Goal: Task Accomplishment & Management: Manage account settings

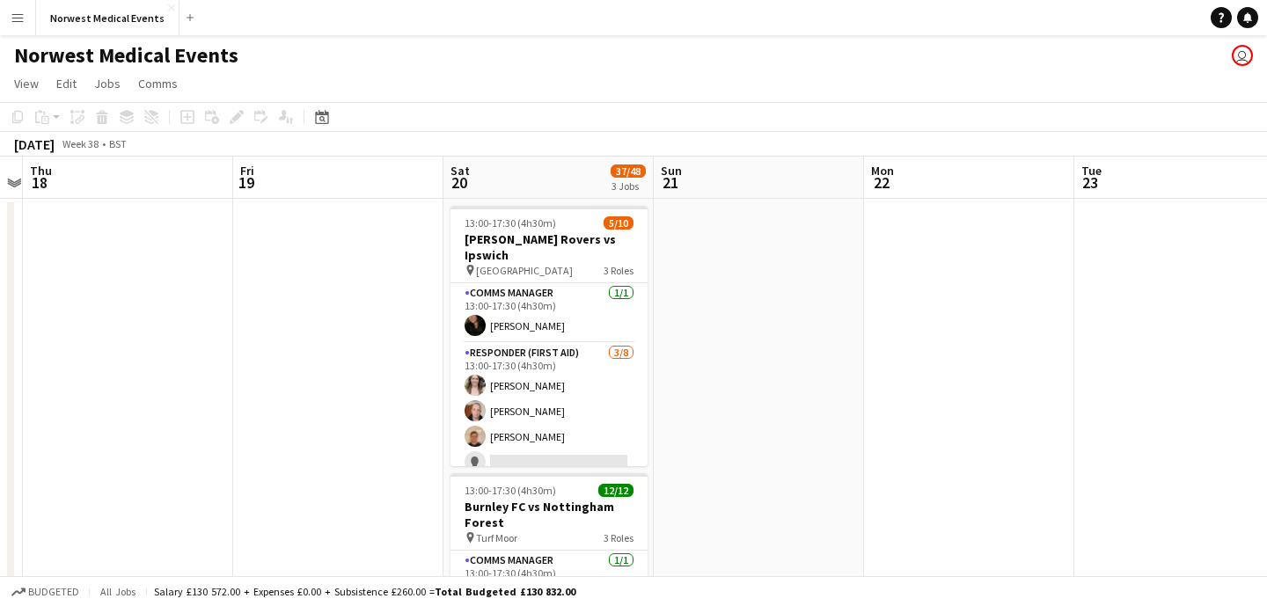
scroll to position [0, 356]
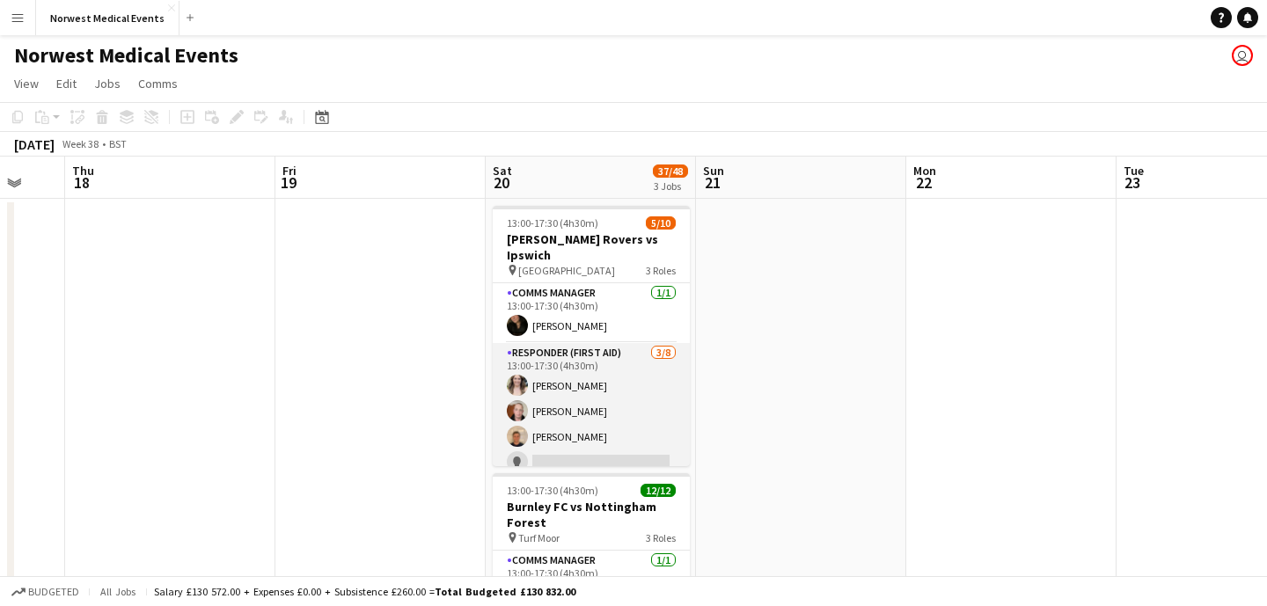
click at [600, 383] on app-card-role "Responder (First Aid) [DATE] 13:00-17:30 (4h30m) [PERSON_NAME] [PERSON_NAME] [P…" at bounding box center [591, 462] width 197 height 239
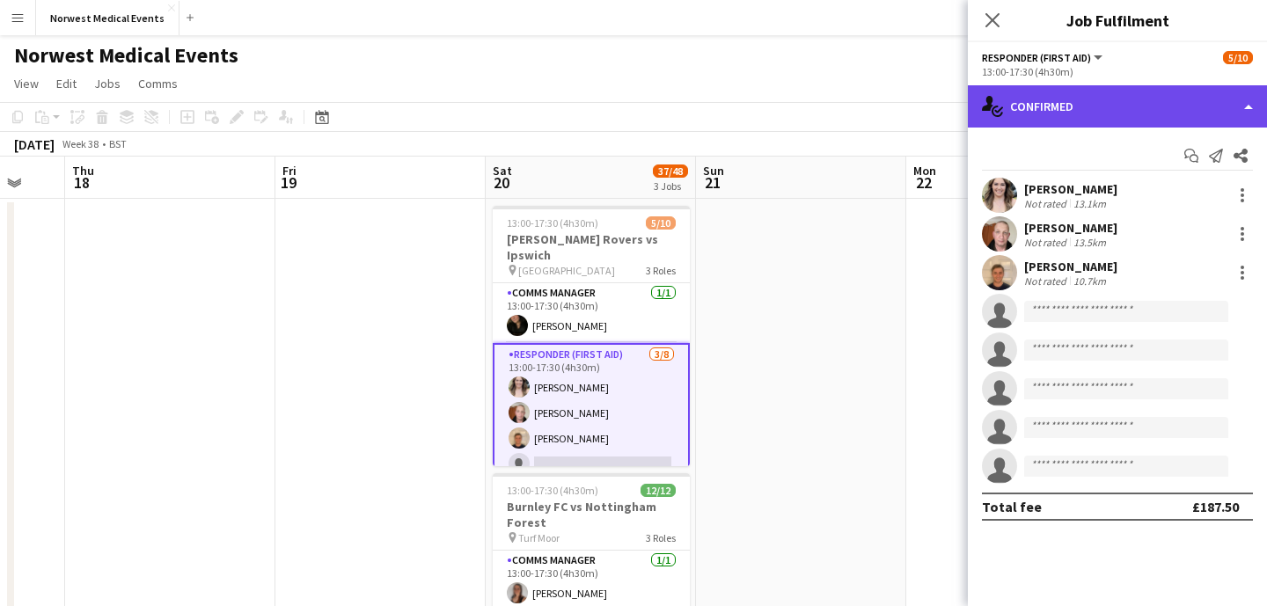
click at [1112, 106] on div "single-neutral-actions-check-2 Confirmed" at bounding box center [1117, 106] width 299 height 42
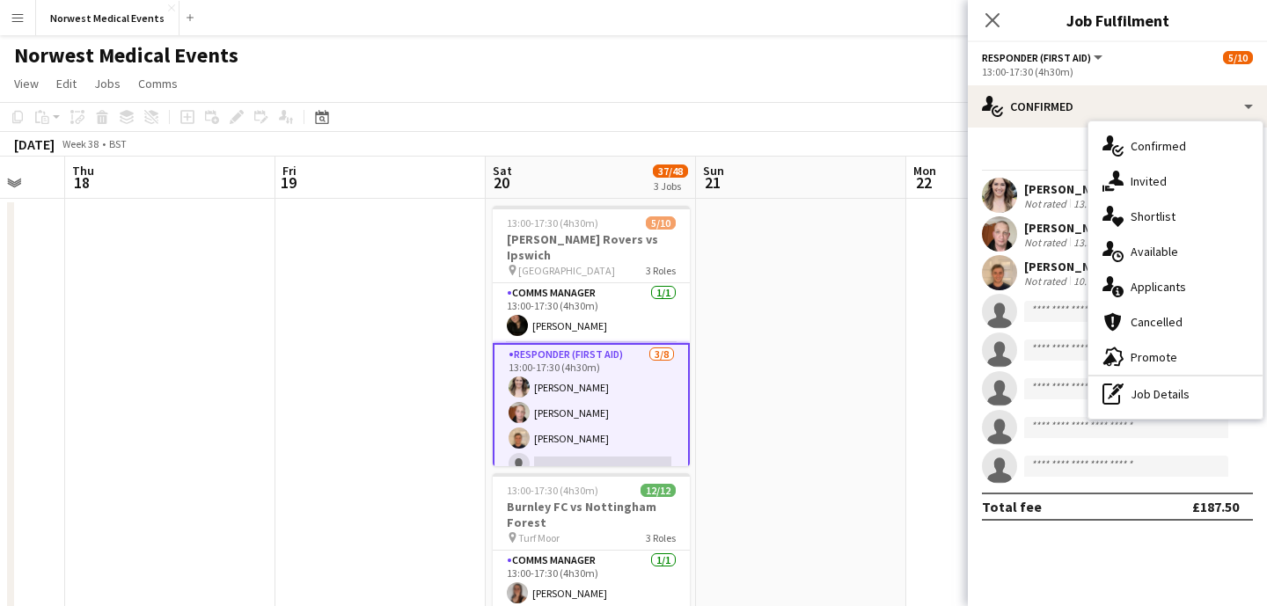
click at [1174, 285] on div "single-neutral-actions-information Applicants" at bounding box center [1176, 286] width 174 height 35
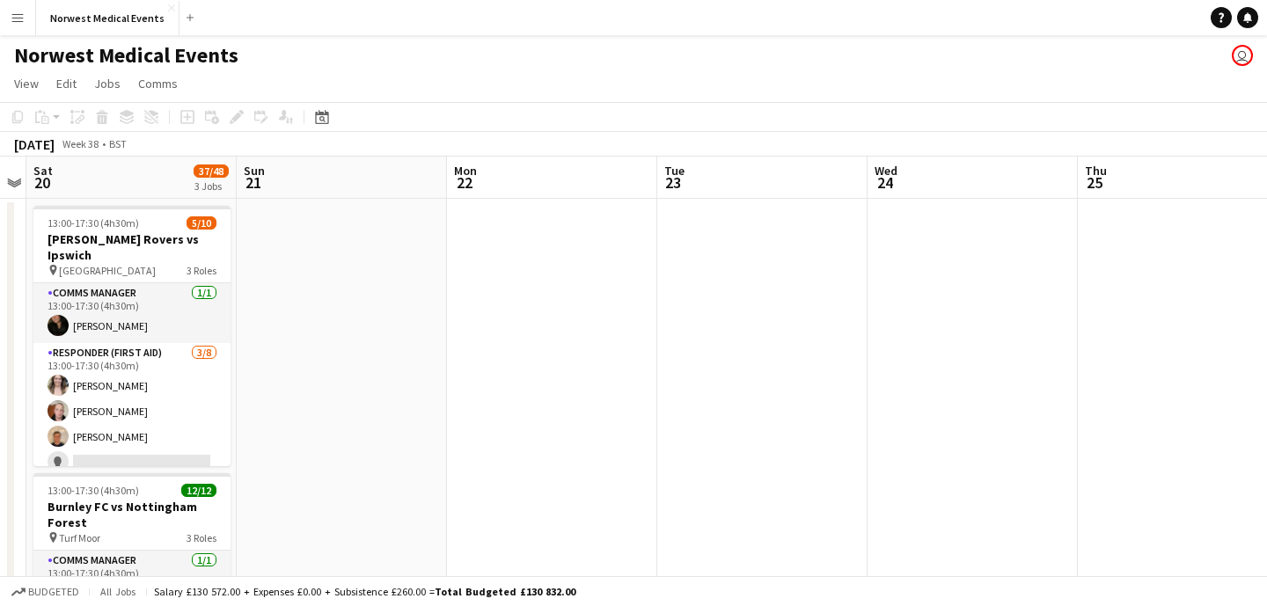
scroll to position [0, 495]
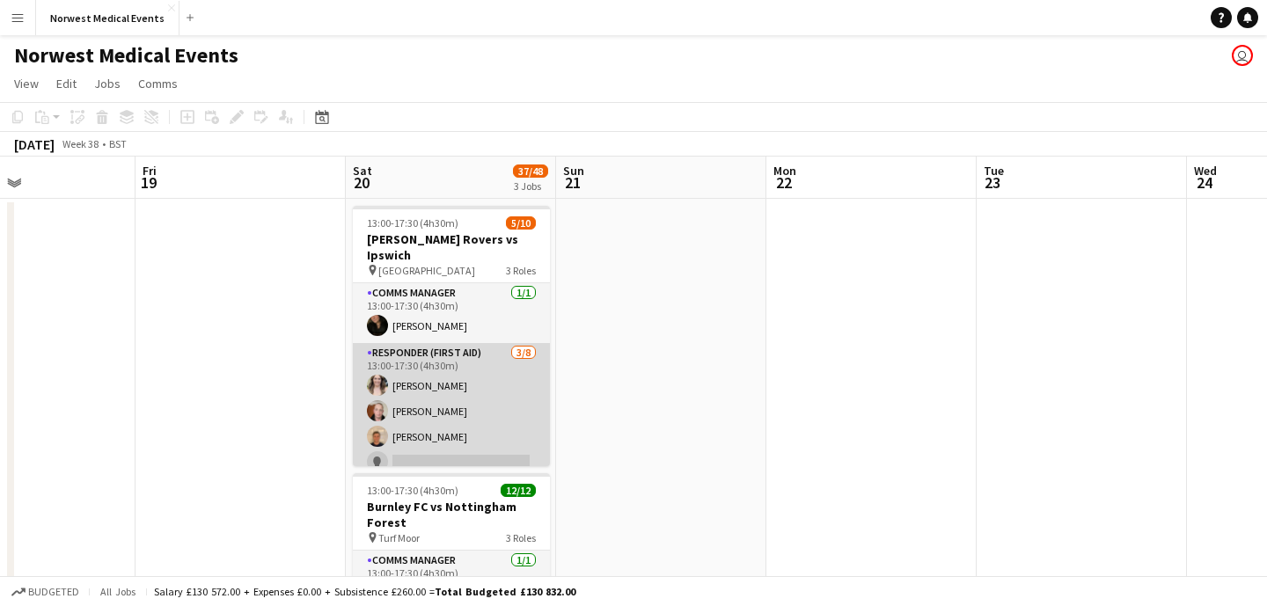
click at [481, 399] on app-card-role "Responder (First Aid) [DATE] 13:00-17:30 (4h30m) [PERSON_NAME] [PERSON_NAME] [P…" at bounding box center [451, 462] width 197 height 239
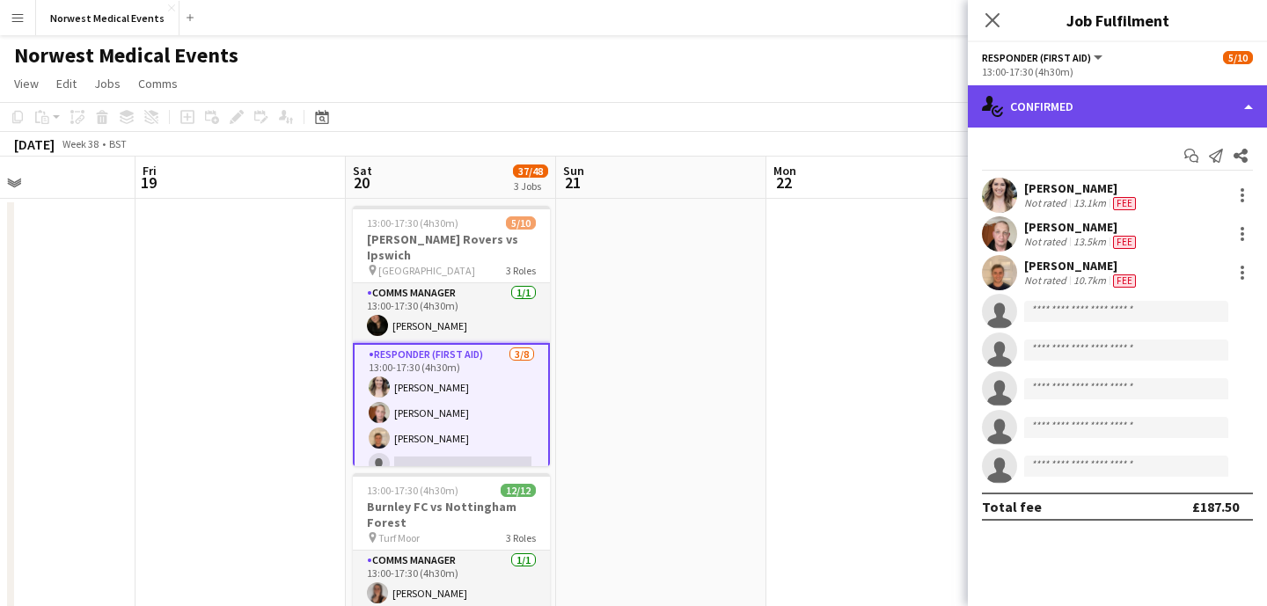
click at [1125, 112] on div "single-neutral-actions-check-2 Confirmed" at bounding box center [1117, 106] width 299 height 42
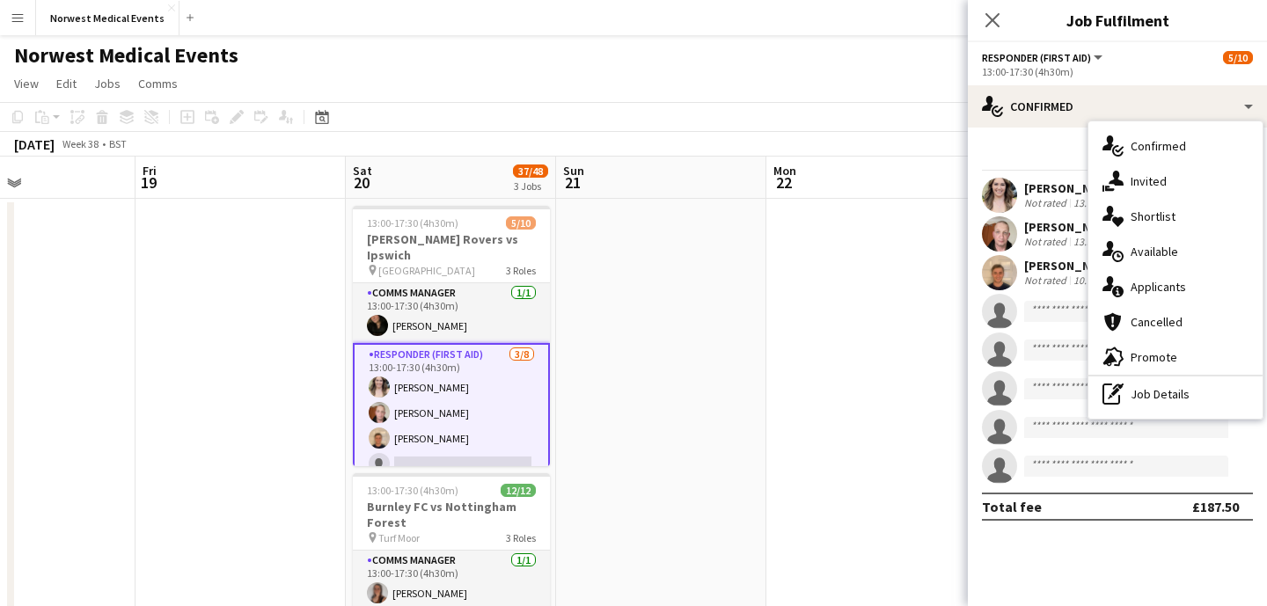
click at [1168, 288] on span "Applicants" at bounding box center [1158, 287] width 55 height 16
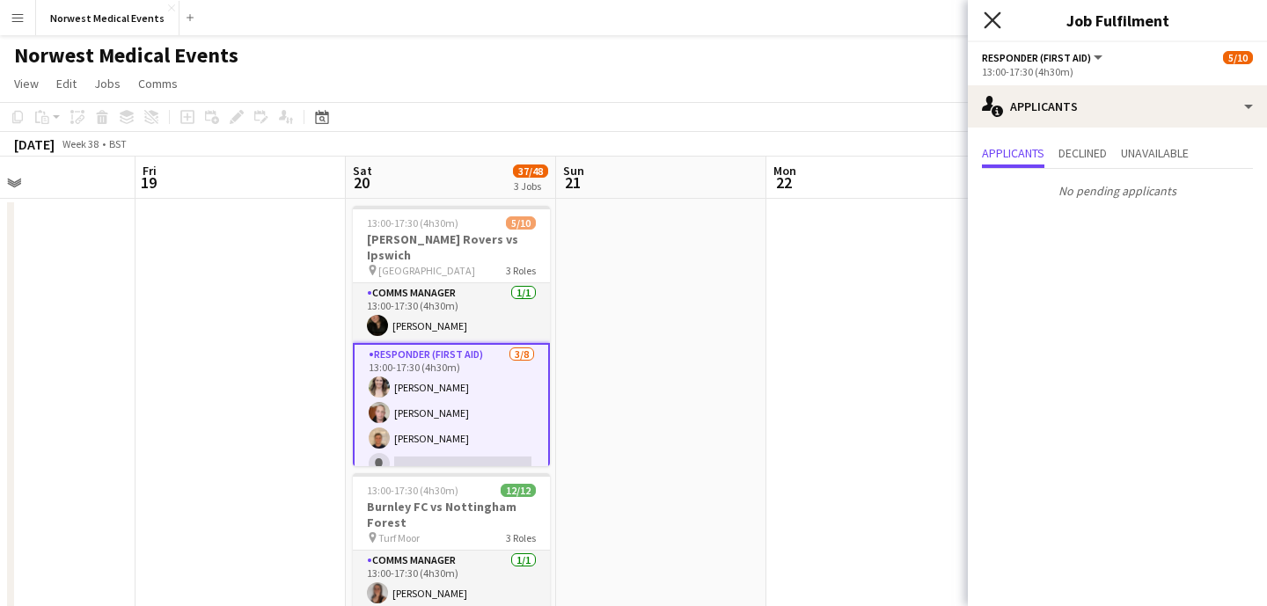
click at [992, 26] on icon "Close pop-in" at bounding box center [992, 19] width 17 height 17
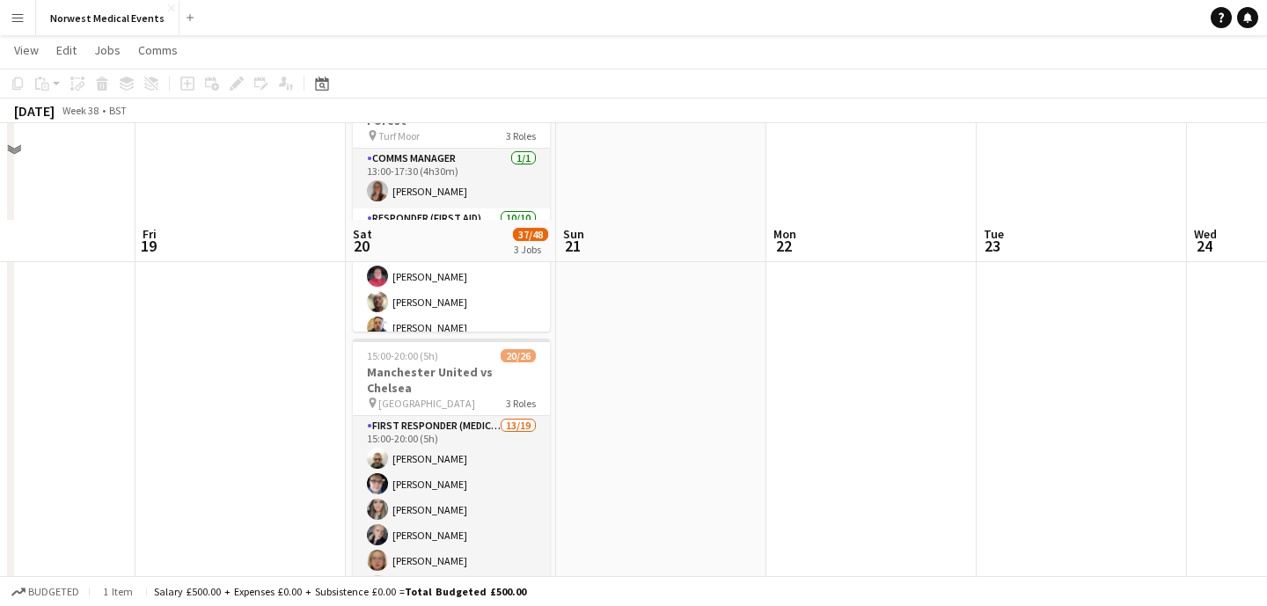
scroll to position [526, 0]
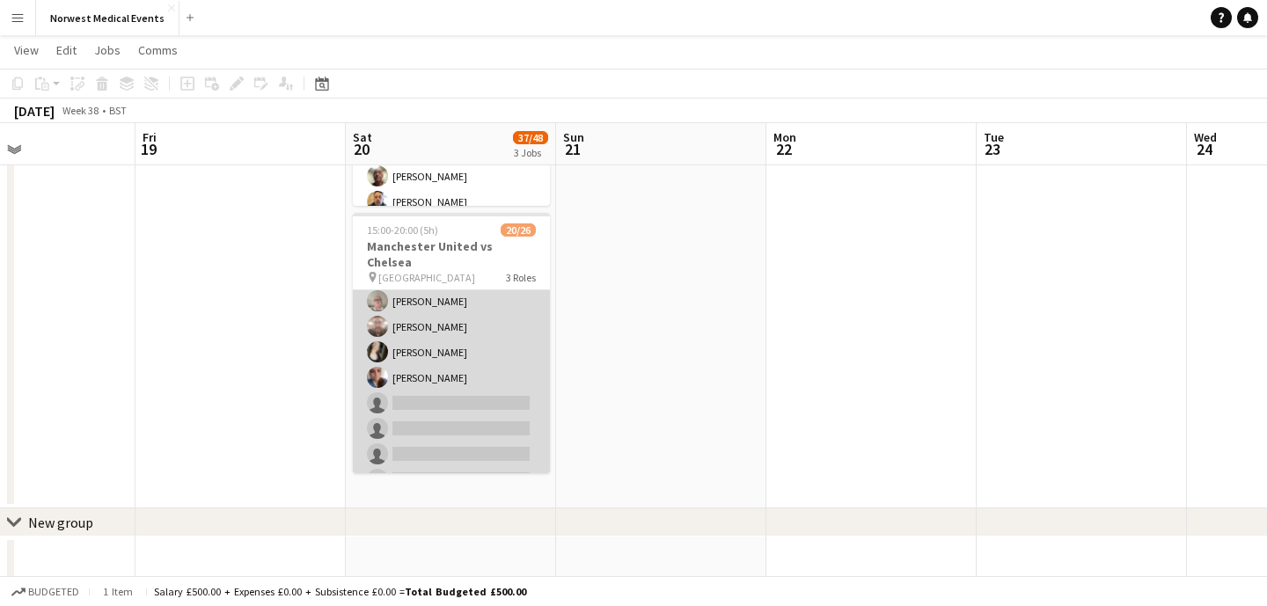
click at [498, 358] on app-card-role "First Responder (Medical) 13/19 15:00-20:00 (5h) [PERSON_NAME] [PERSON_NAME] [P…" at bounding box center [451, 288] width 197 height 519
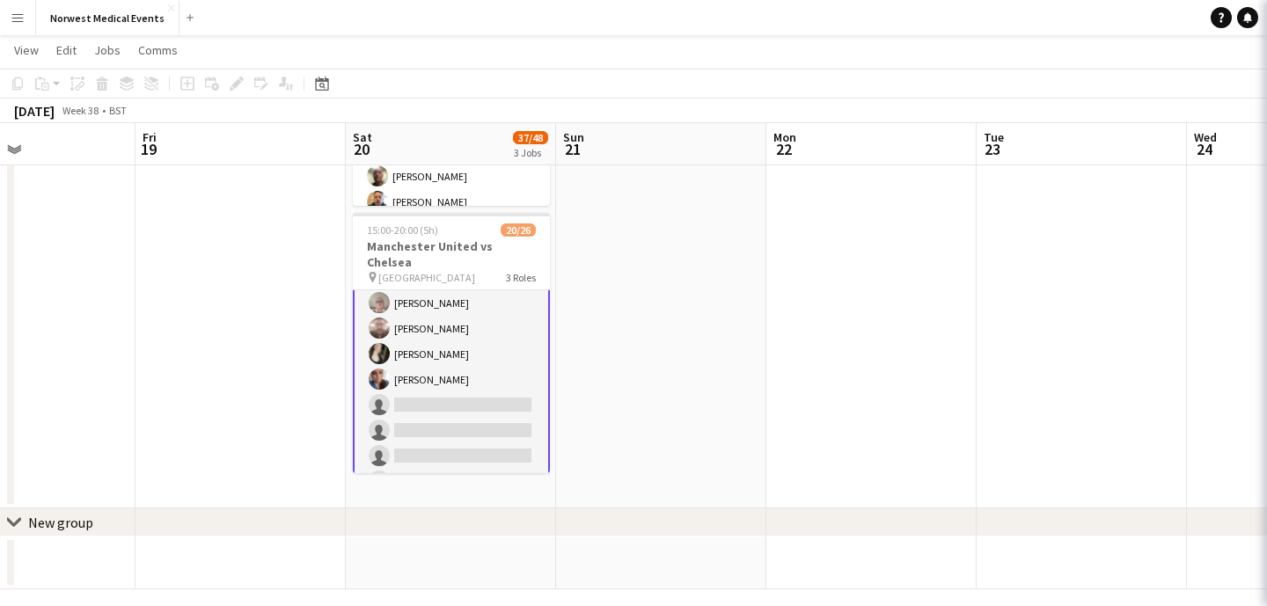
scroll to position [263, 0]
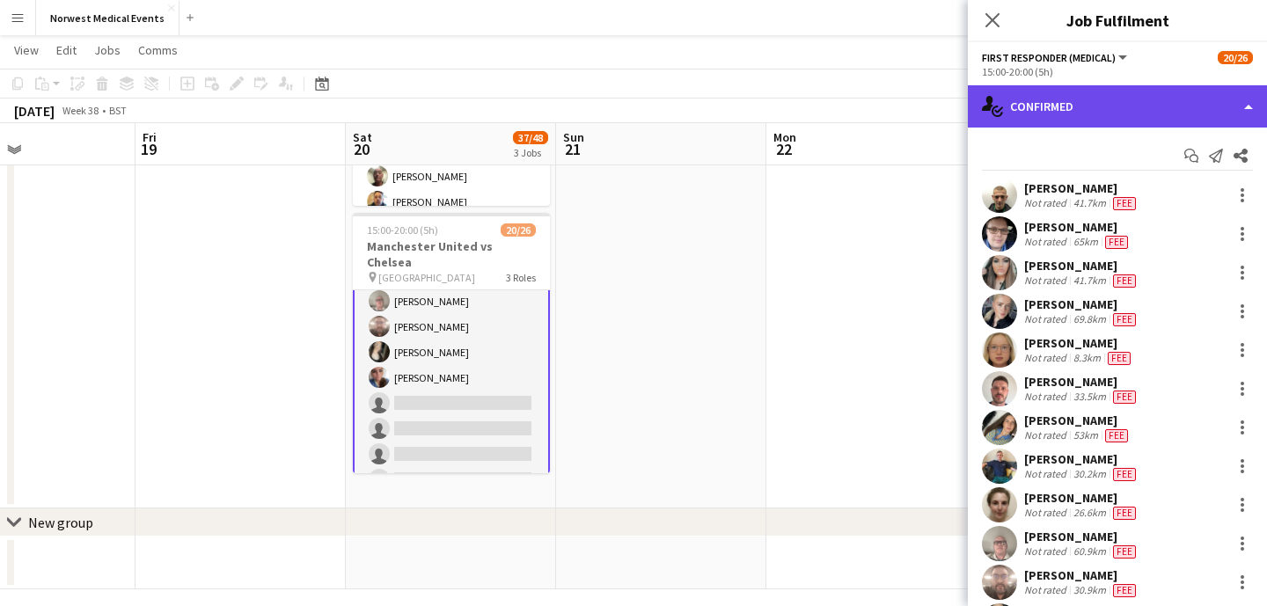
click at [1114, 105] on div "single-neutral-actions-check-2 Confirmed" at bounding box center [1117, 106] width 299 height 42
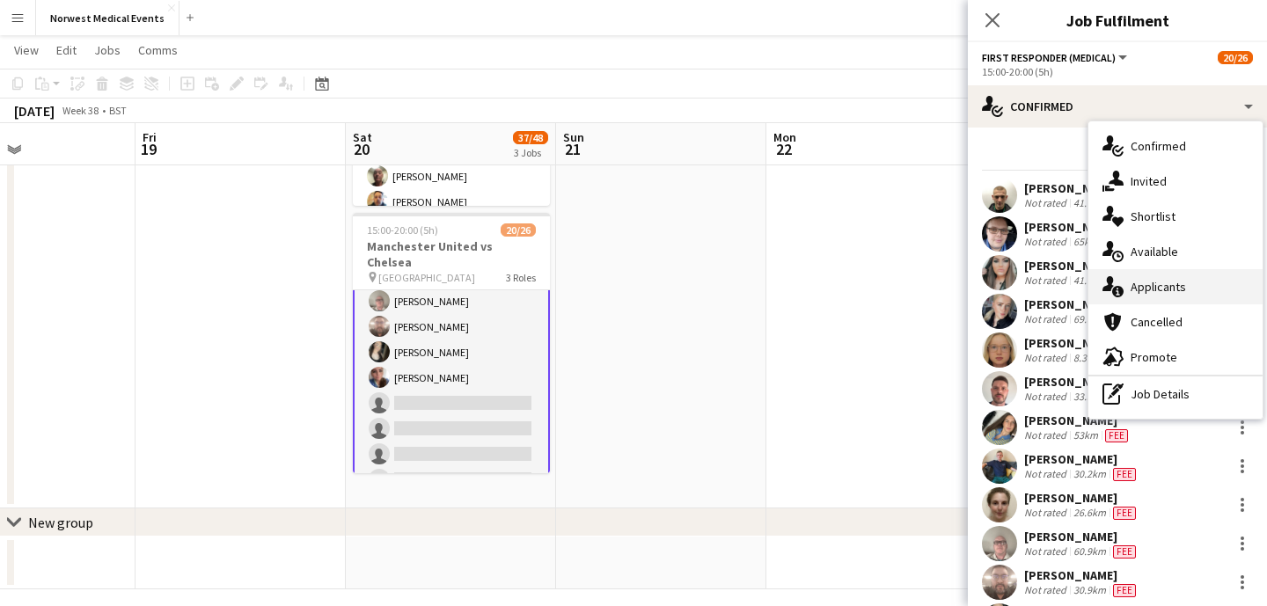
click at [1190, 291] on div "single-neutral-actions-information Applicants" at bounding box center [1176, 286] width 174 height 35
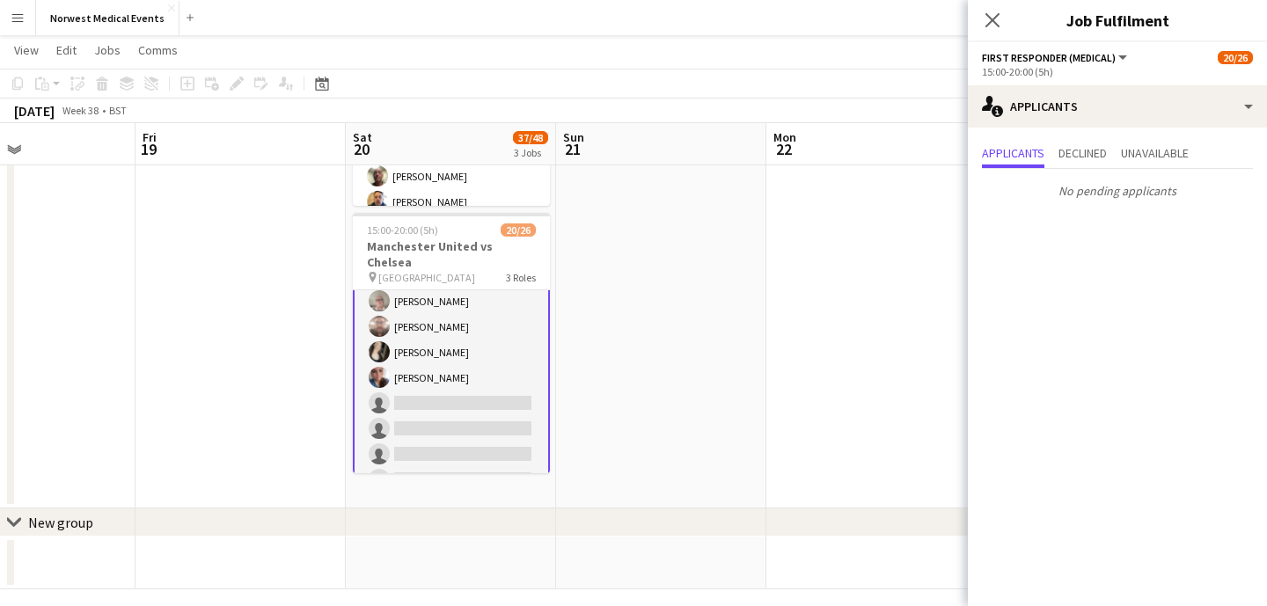
click at [988, 22] on icon "Close pop-in" at bounding box center [993, 20] width 14 height 14
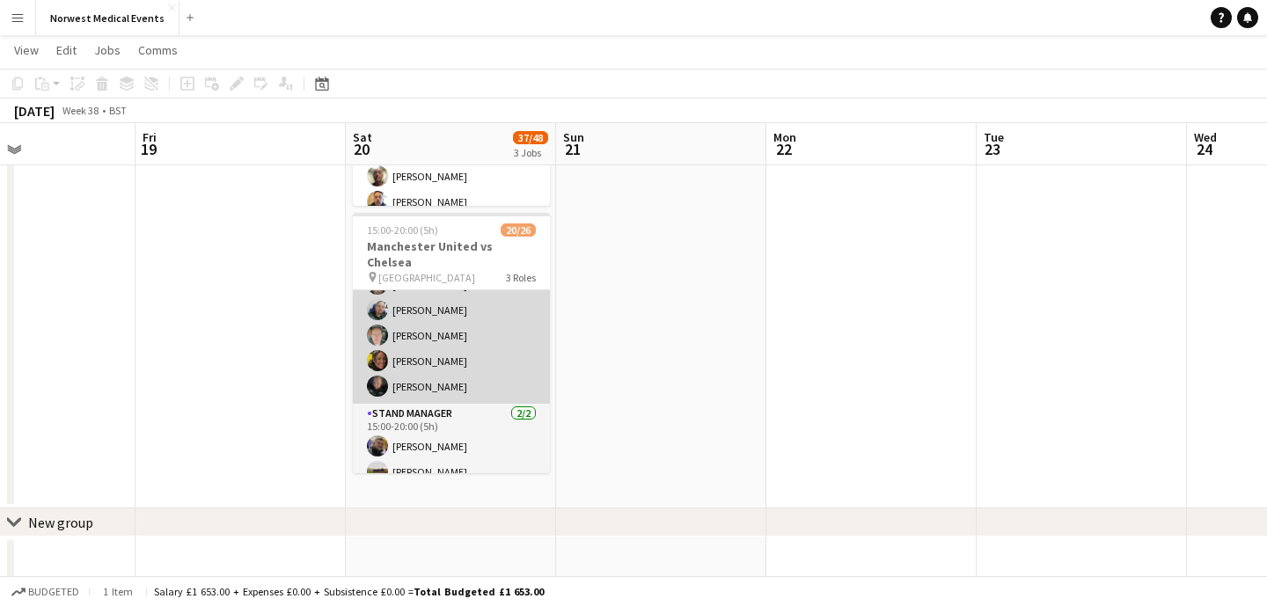
click at [463, 354] on app-card-role "Senior Responder (FREC 4 or Above) [DATE] 15:00-20:00 (5h) [PERSON_NAME] [PERSO…" at bounding box center [451, 323] width 197 height 162
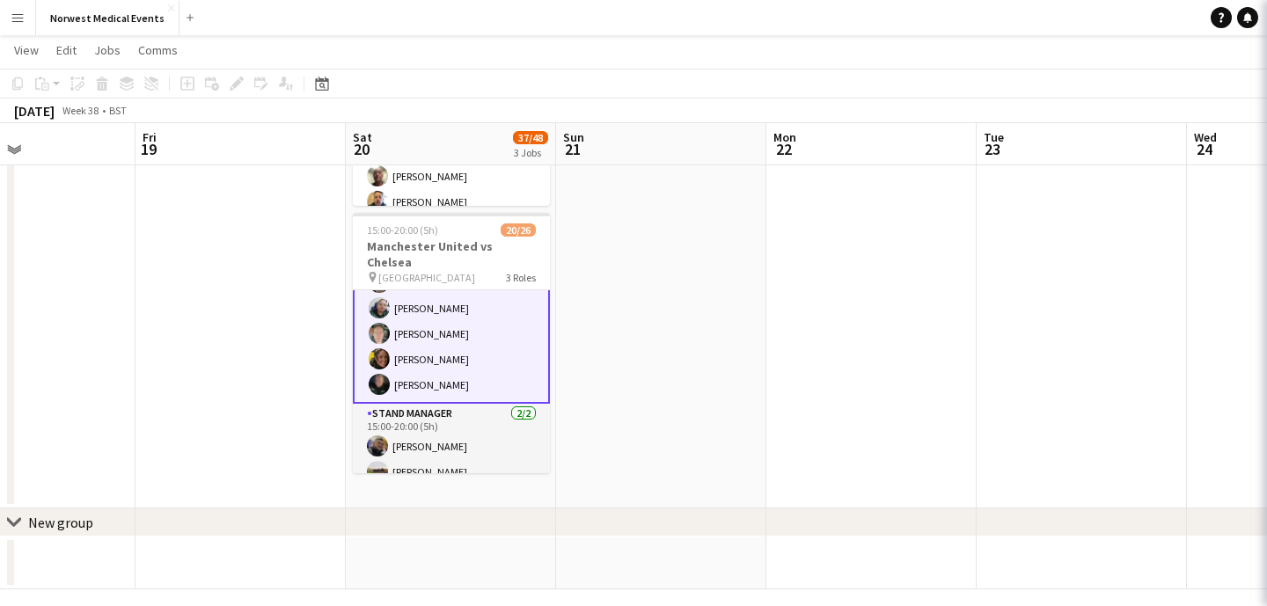
scroll to position [569, 0]
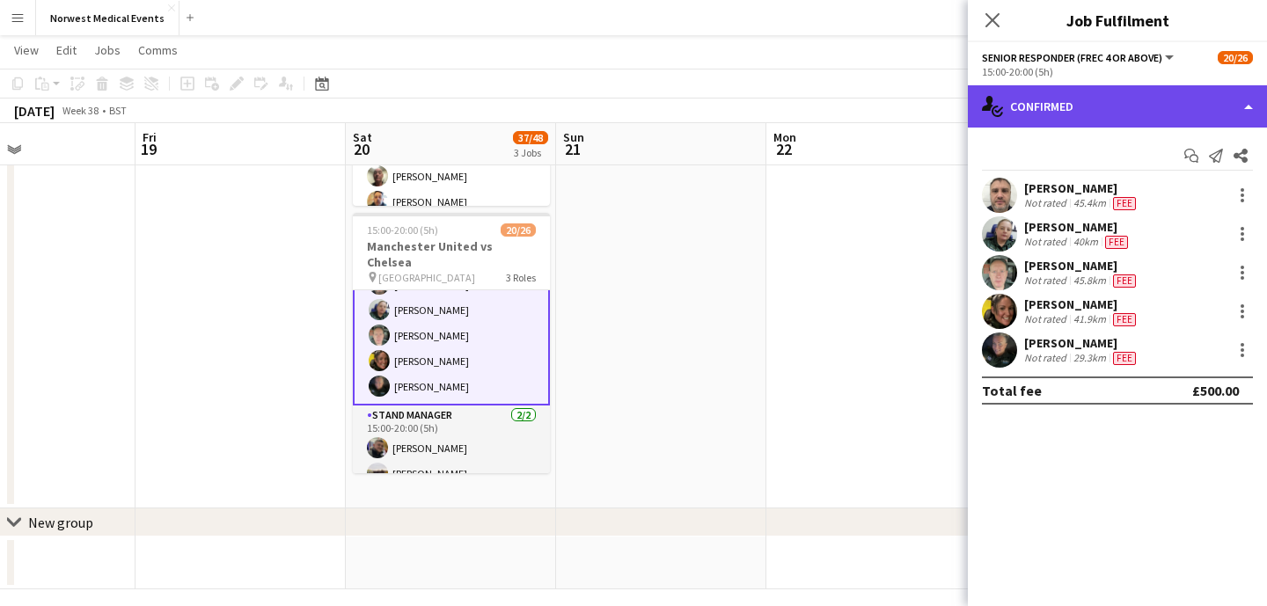
click at [1128, 94] on div "single-neutral-actions-check-2 Confirmed" at bounding box center [1117, 106] width 299 height 42
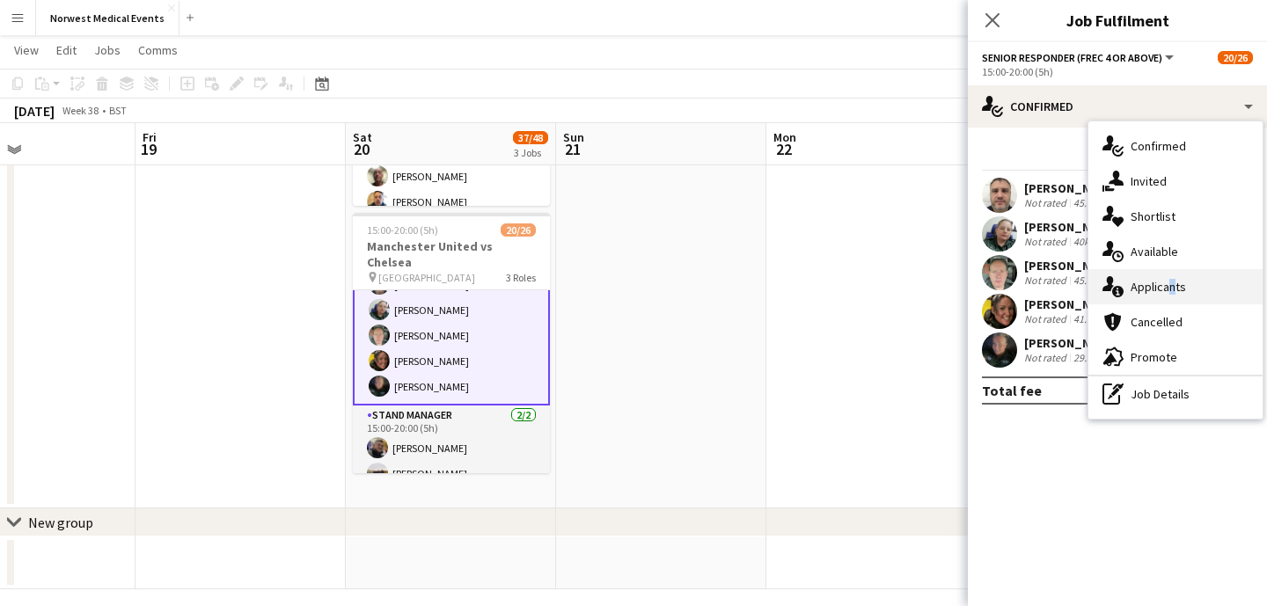
click at [1166, 283] on span "Applicants" at bounding box center [1158, 287] width 55 height 16
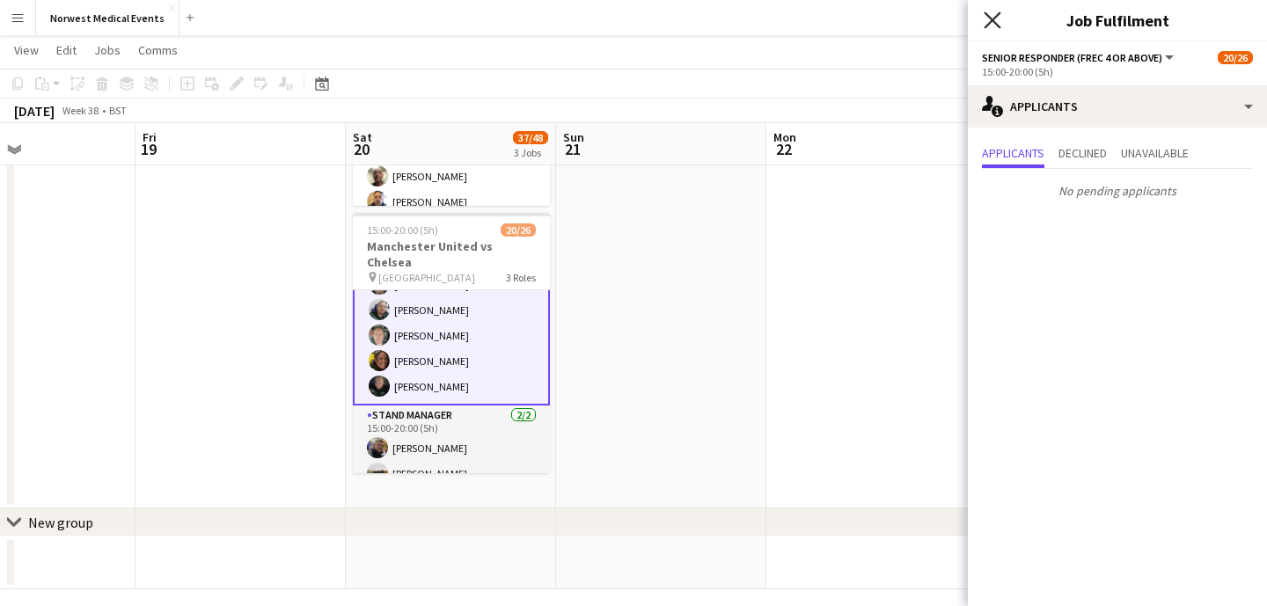
click at [996, 21] on icon "Close pop-in" at bounding box center [992, 19] width 17 height 17
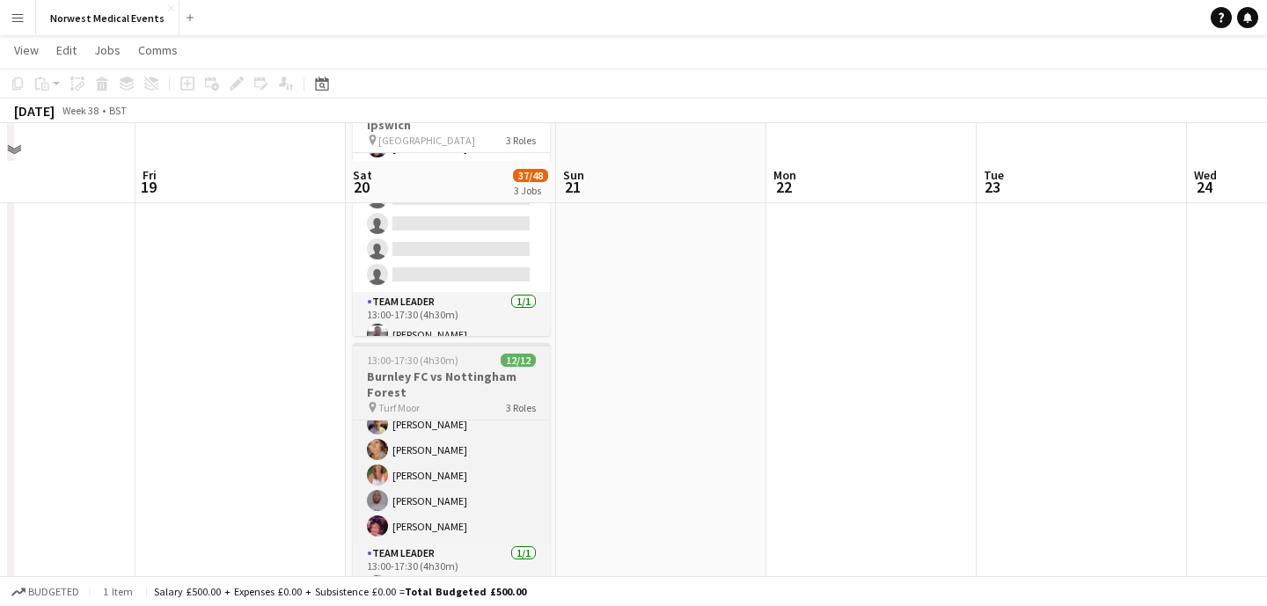
scroll to position [84, 0]
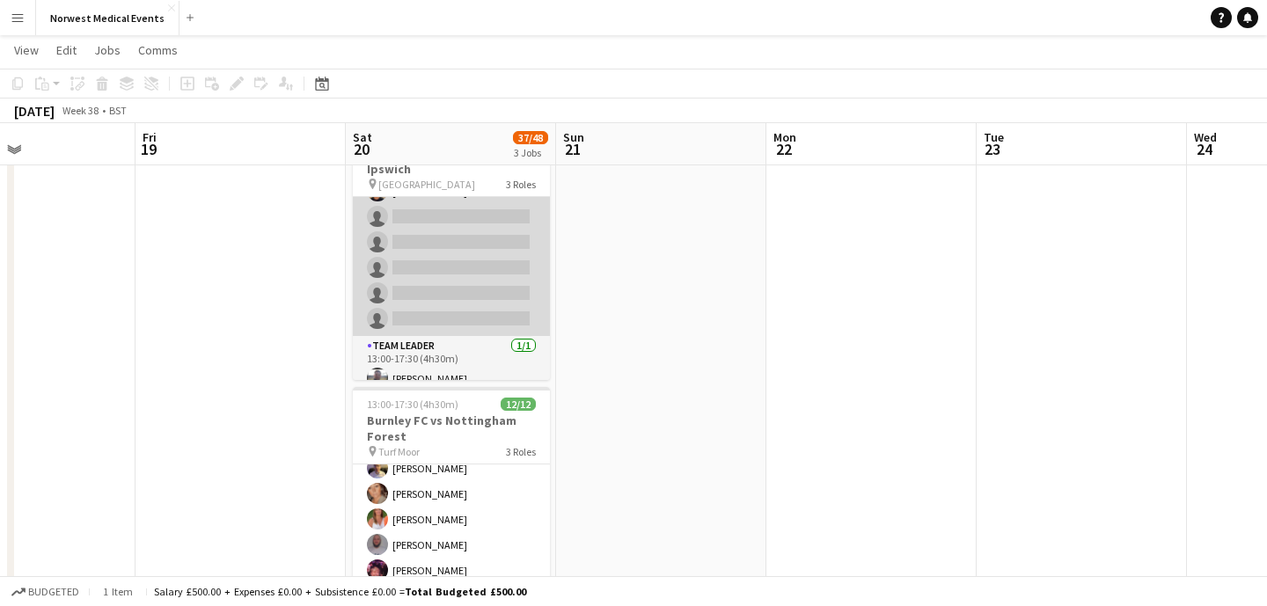
click at [464, 260] on app-card-role "Responder (First Aid) [DATE] 13:00-17:30 (4h30m) [PERSON_NAME] [PERSON_NAME] [P…" at bounding box center [451, 217] width 197 height 239
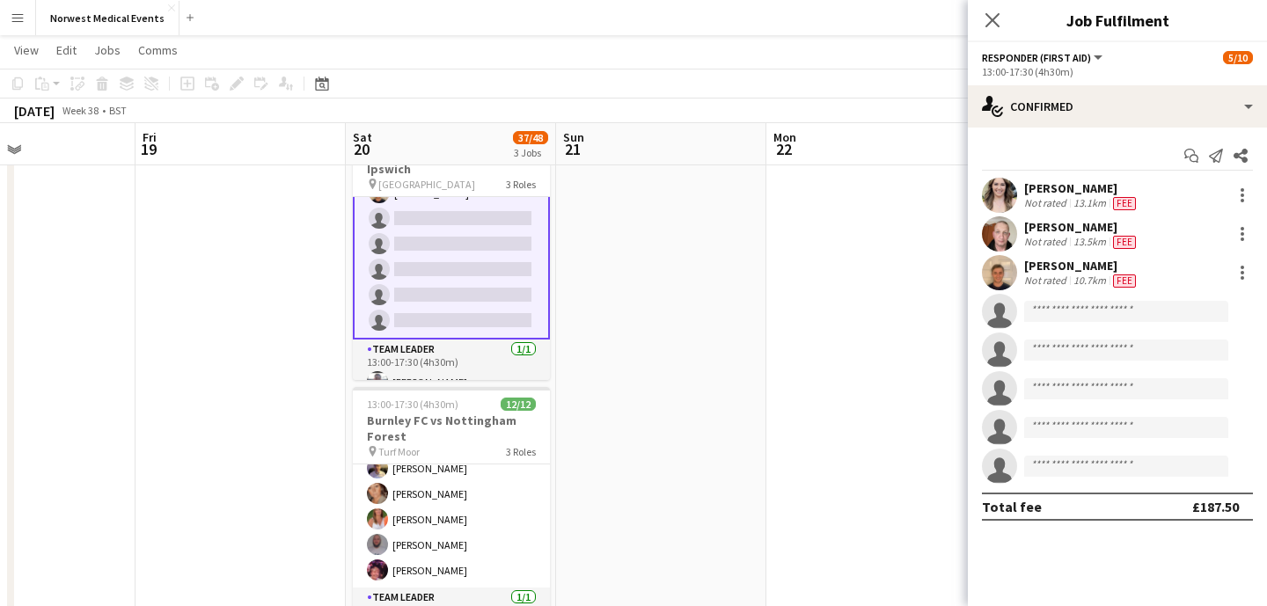
scroll to position [161, 0]
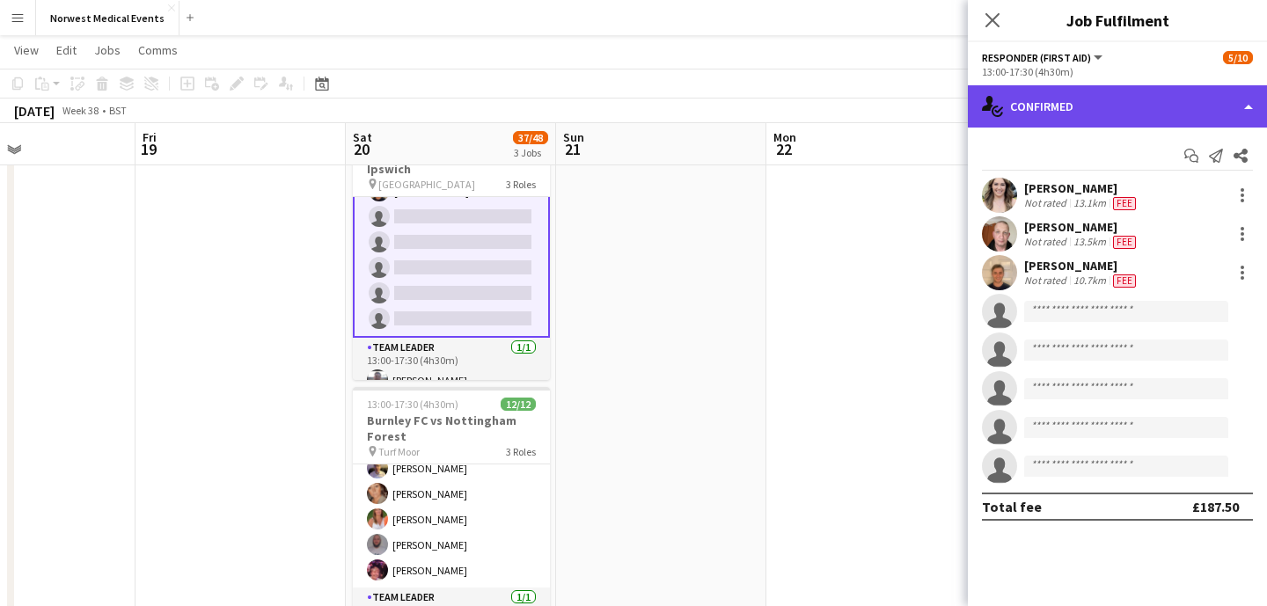
click at [1102, 118] on div "single-neutral-actions-check-2 Confirmed" at bounding box center [1117, 106] width 299 height 42
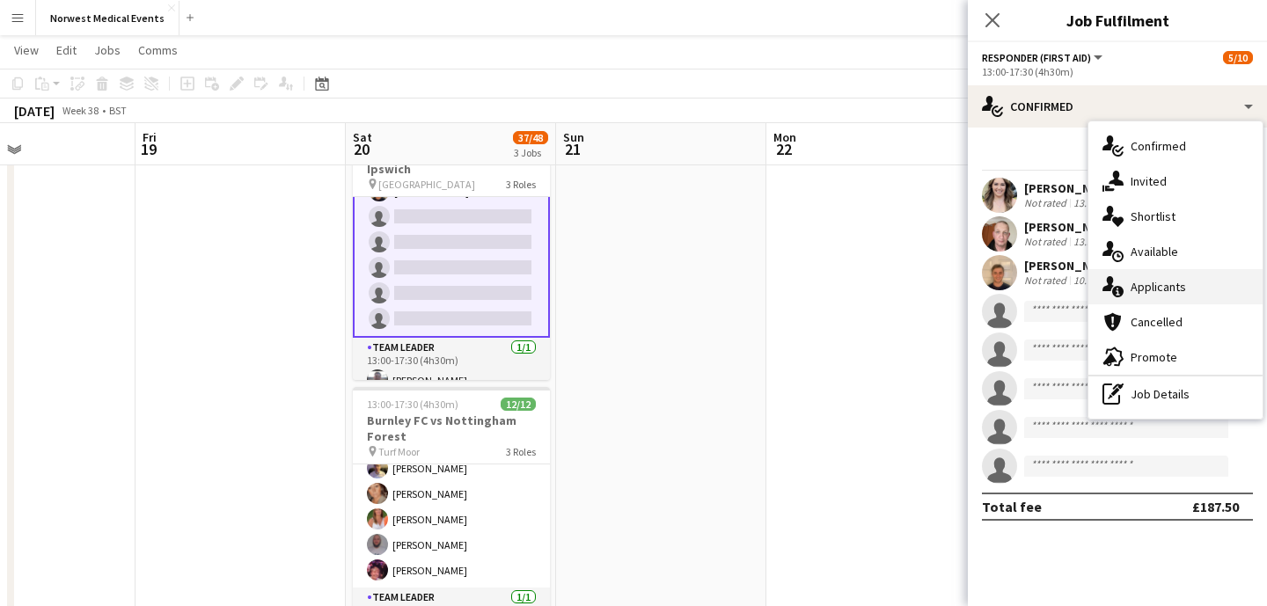
click at [1177, 283] on span "Applicants" at bounding box center [1158, 287] width 55 height 16
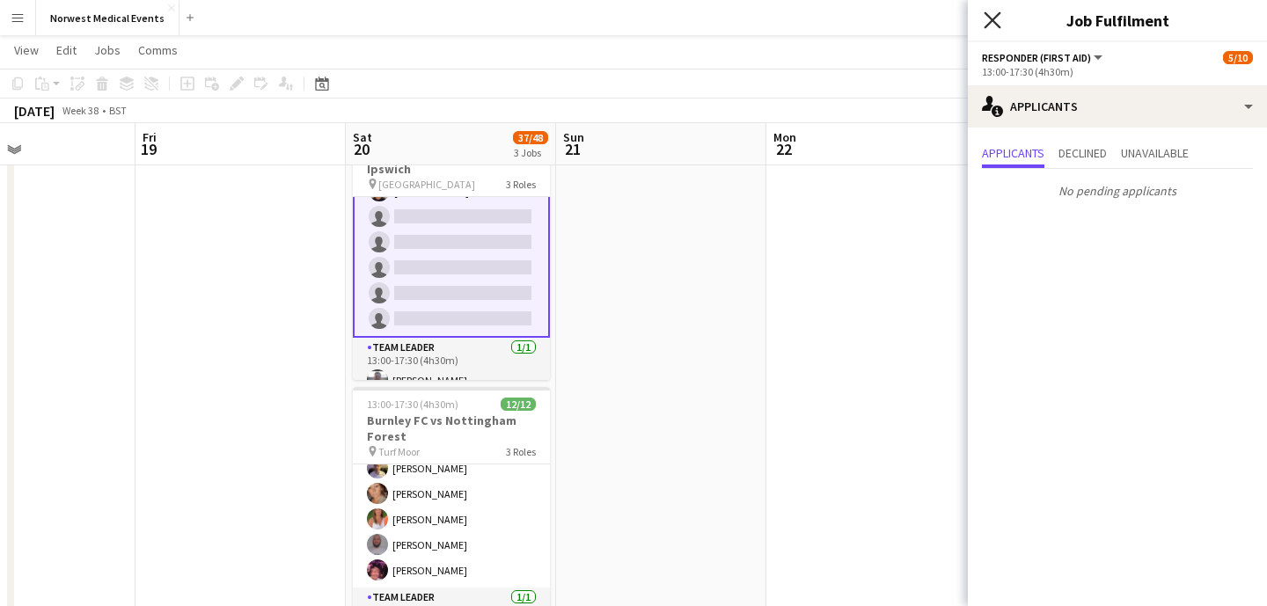
click at [993, 18] on icon at bounding box center [992, 19] width 17 height 17
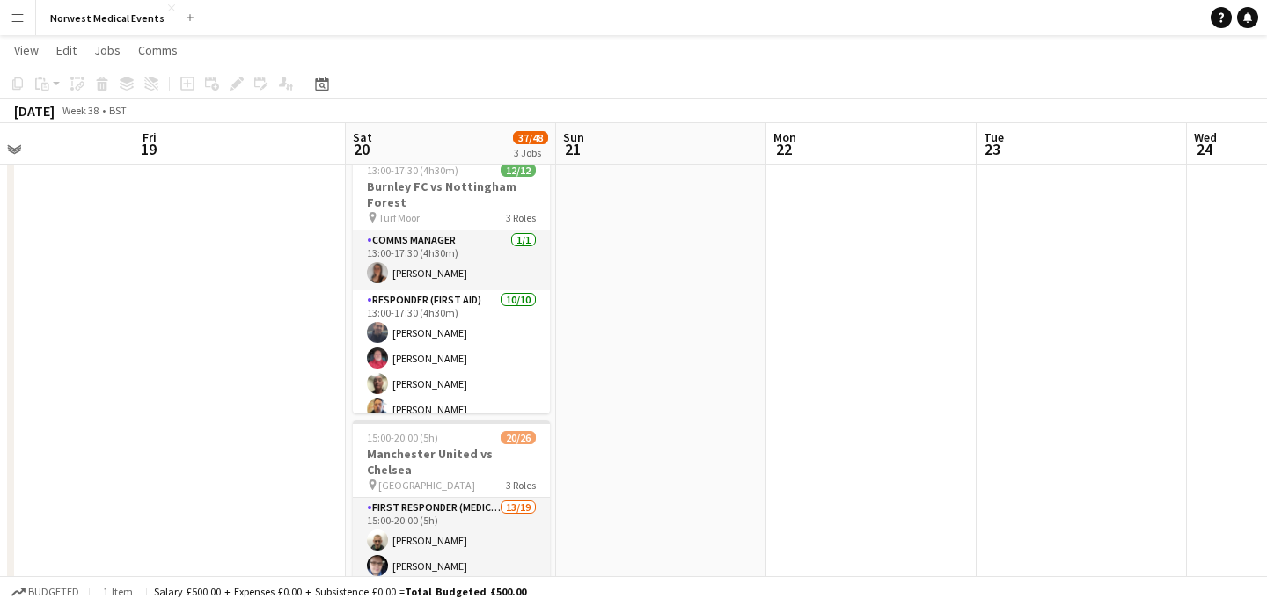
scroll to position [320, 0]
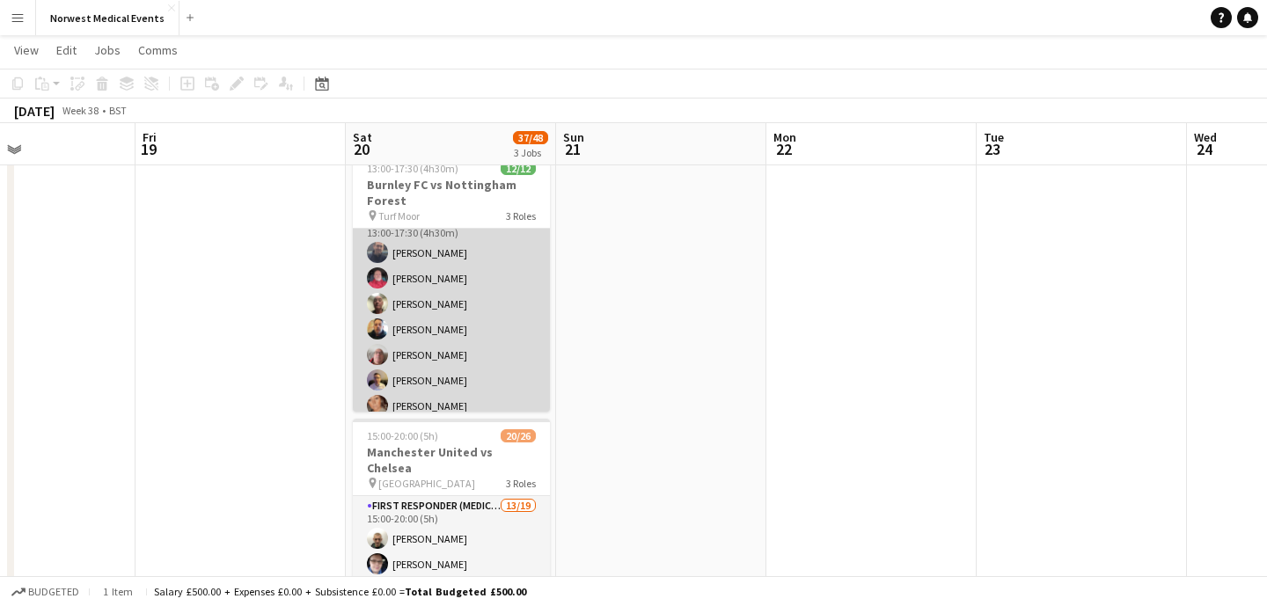
click at [458, 321] on app-card-role "Responder (First Aid) [DATE] 13:00-17:30 (4h30m) [PERSON_NAME] [PERSON_NAME] [P…" at bounding box center [451, 355] width 197 height 290
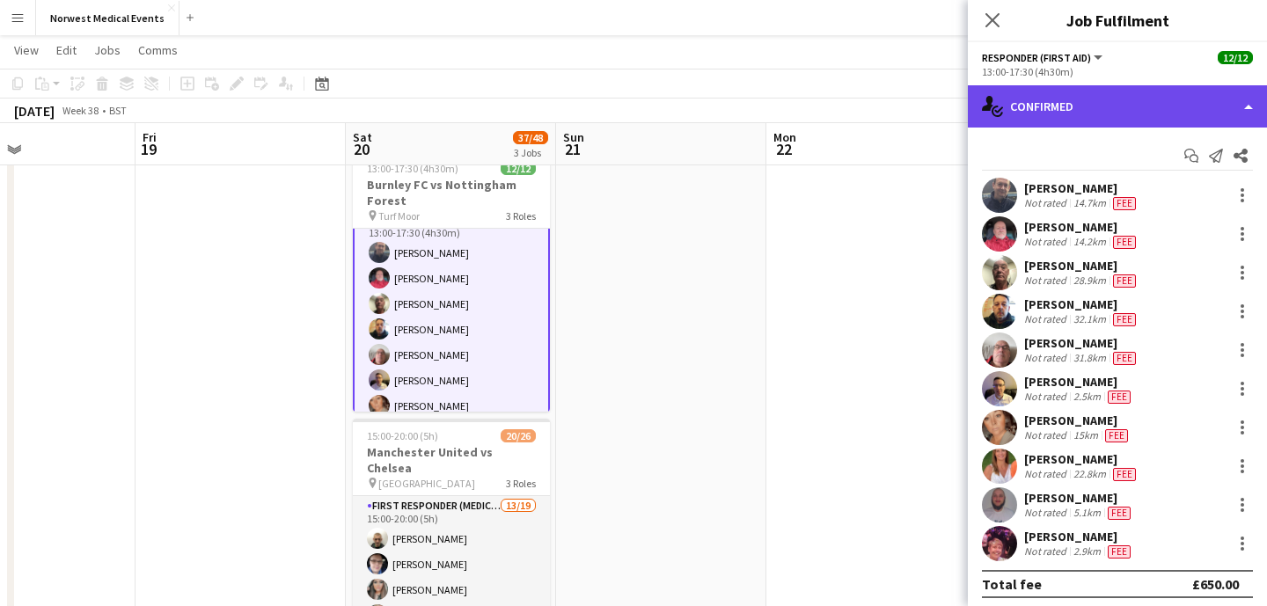
click at [1138, 116] on div "single-neutral-actions-check-2 Confirmed" at bounding box center [1117, 106] width 299 height 42
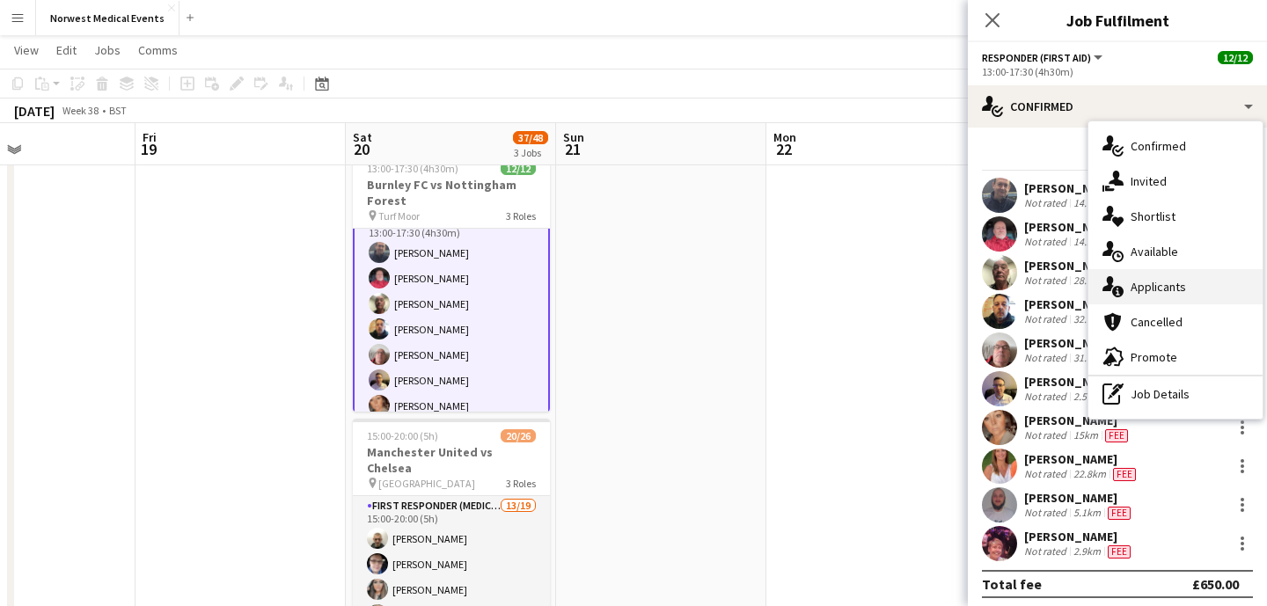
click at [1176, 279] on span "Applicants" at bounding box center [1158, 287] width 55 height 16
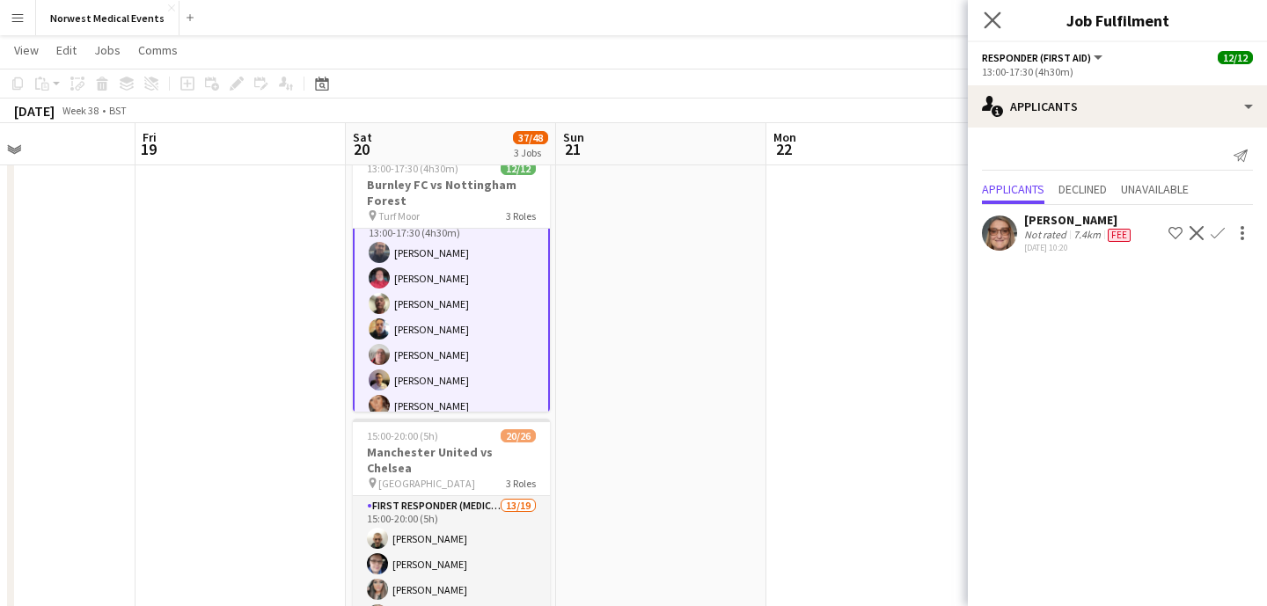
click at [997, 30] on app-icon "Close pop-in" at bounding box center [993, 21] width 26 height 26
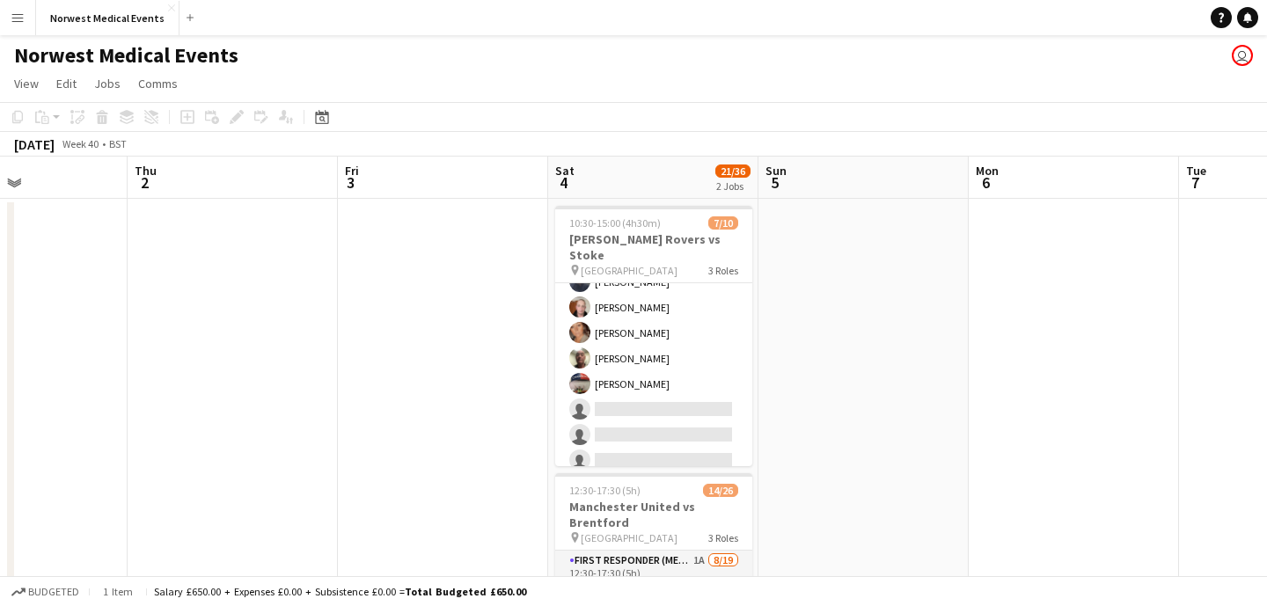
scroll to position [158, 0]
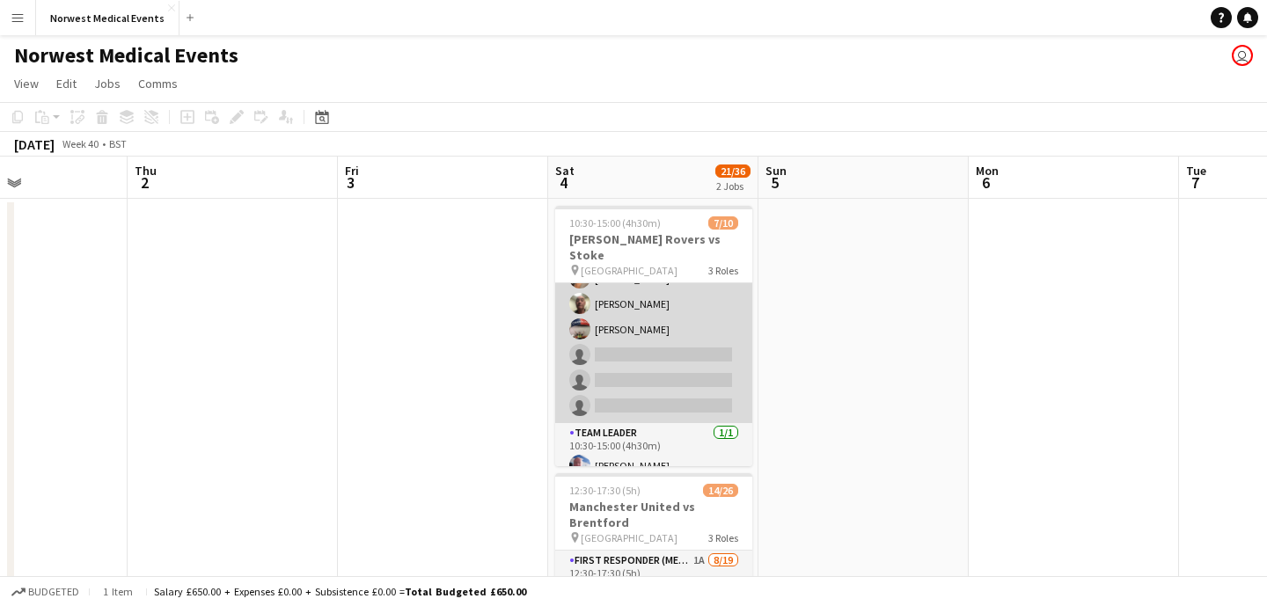
click at [676, 346] on app-card-role "Responder (First Aid) 1A [DATE] 10:30-15:00 (4h30m) [PERSON_NAME] [PERSON_NAME]…" at bounding box center [653, 304] width 197 height 239
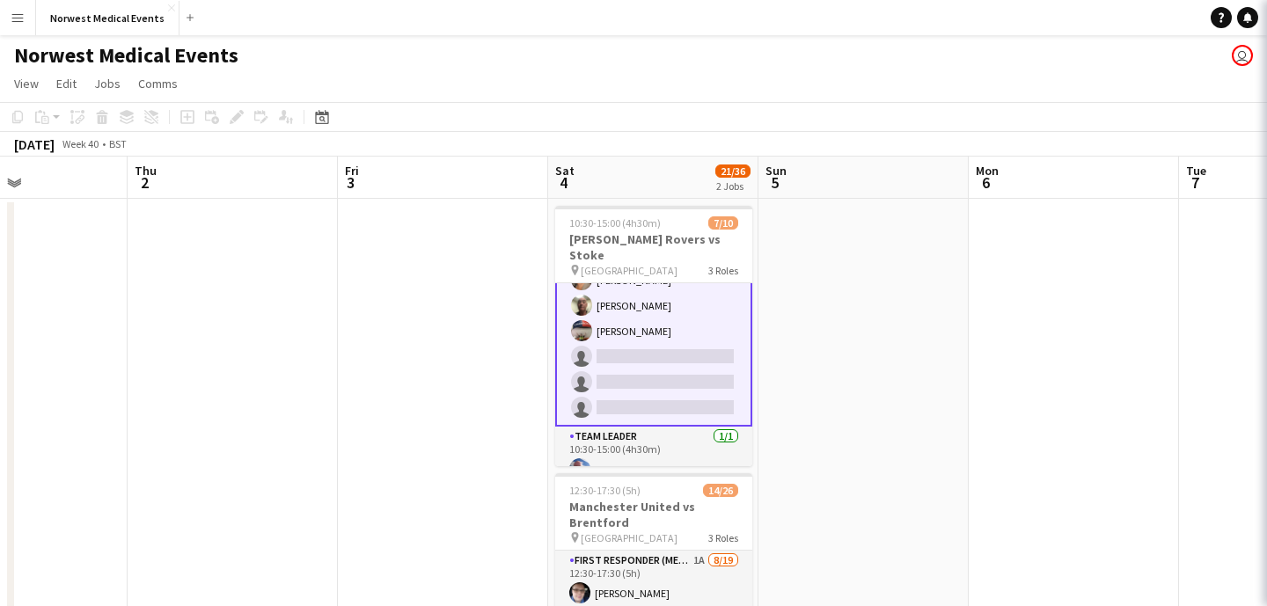
scroll to position [160, 0]
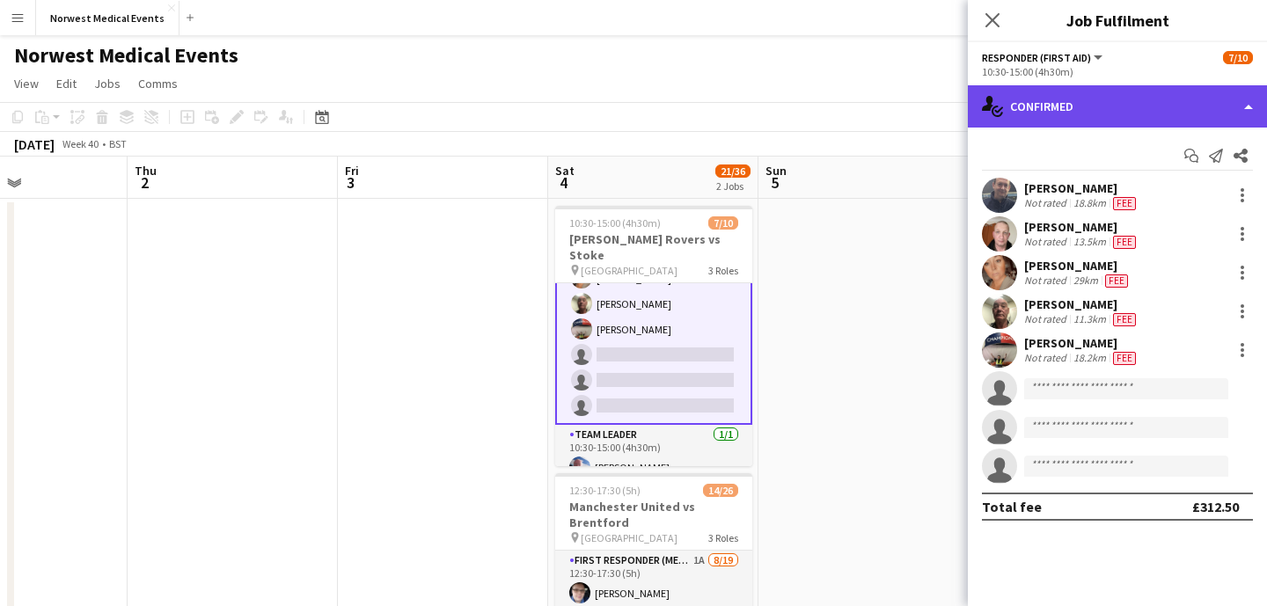
click at [1131, 113] on div "single-neutral-actions-check-2 Confirmed" at bounding box center [1117, 106] width 299 height 42
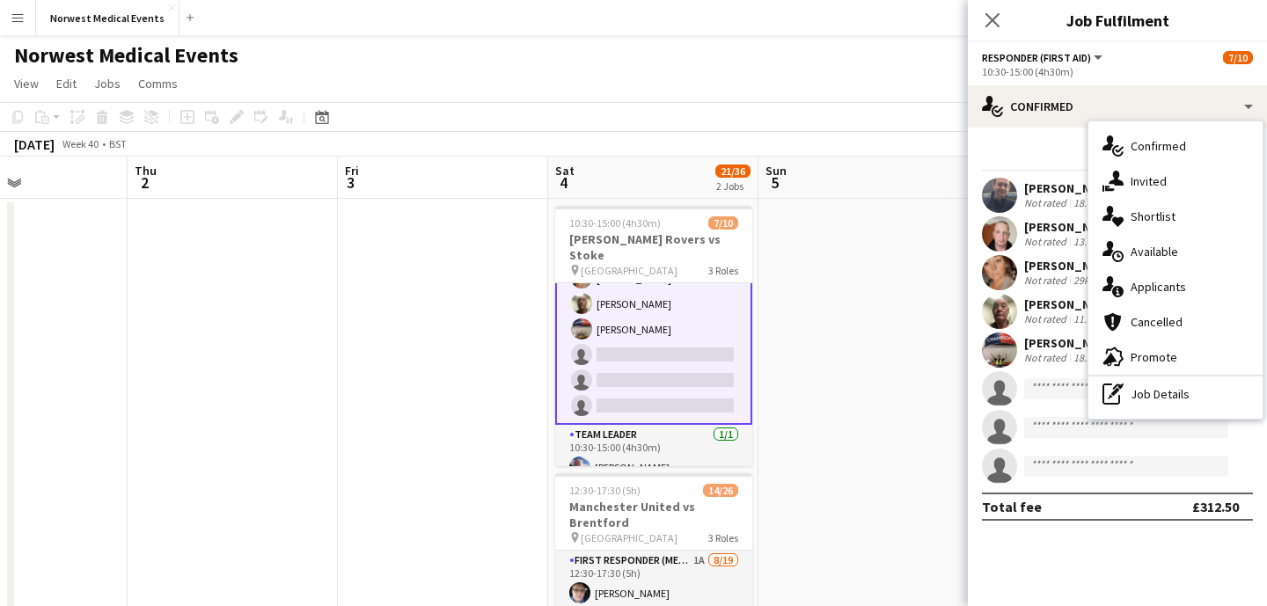
click at [1187, 293] on div "single-neutral-actions-information Applicants" at bounding box center [1176, 286] width 174 height 35
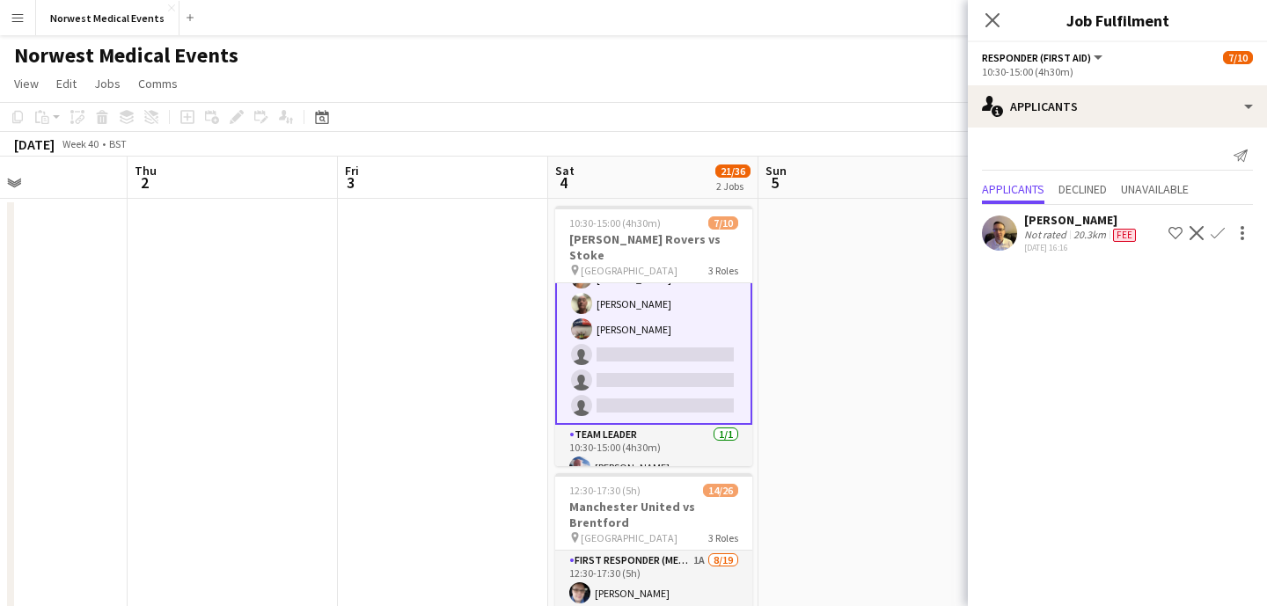
click at [1220, 234] on app-icon "Confirm" at bounding box center [1218, 233] width 14 height 14
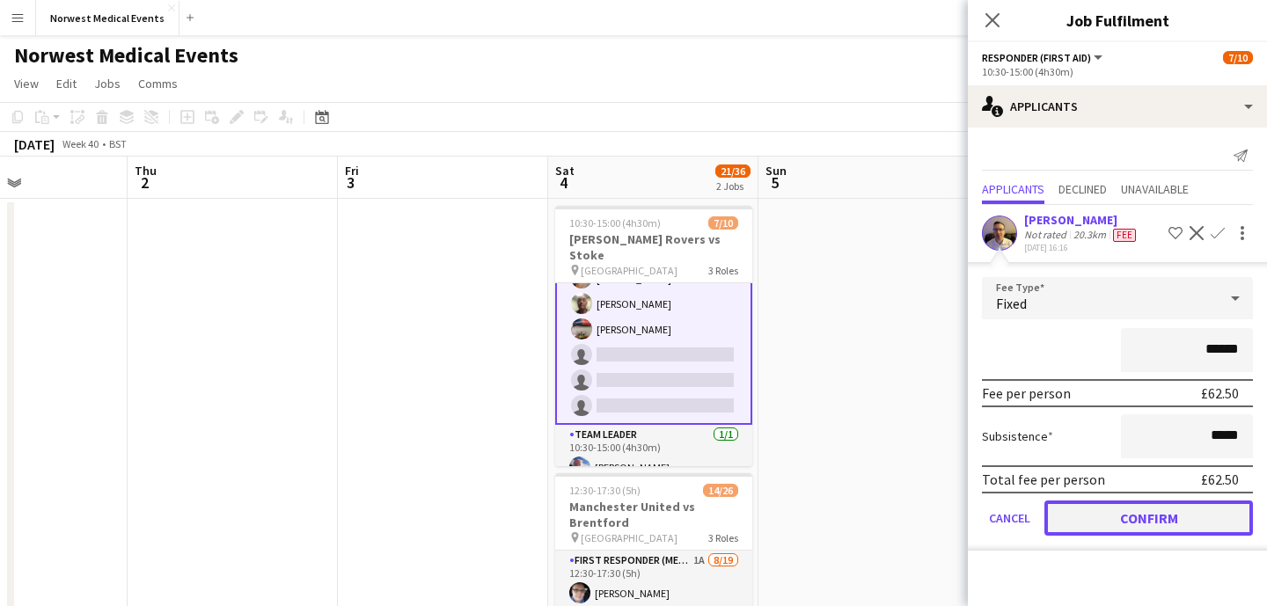
click at [1181, 511] on button "Confirm" at bounding box center [1149, 518] width 209 height 35
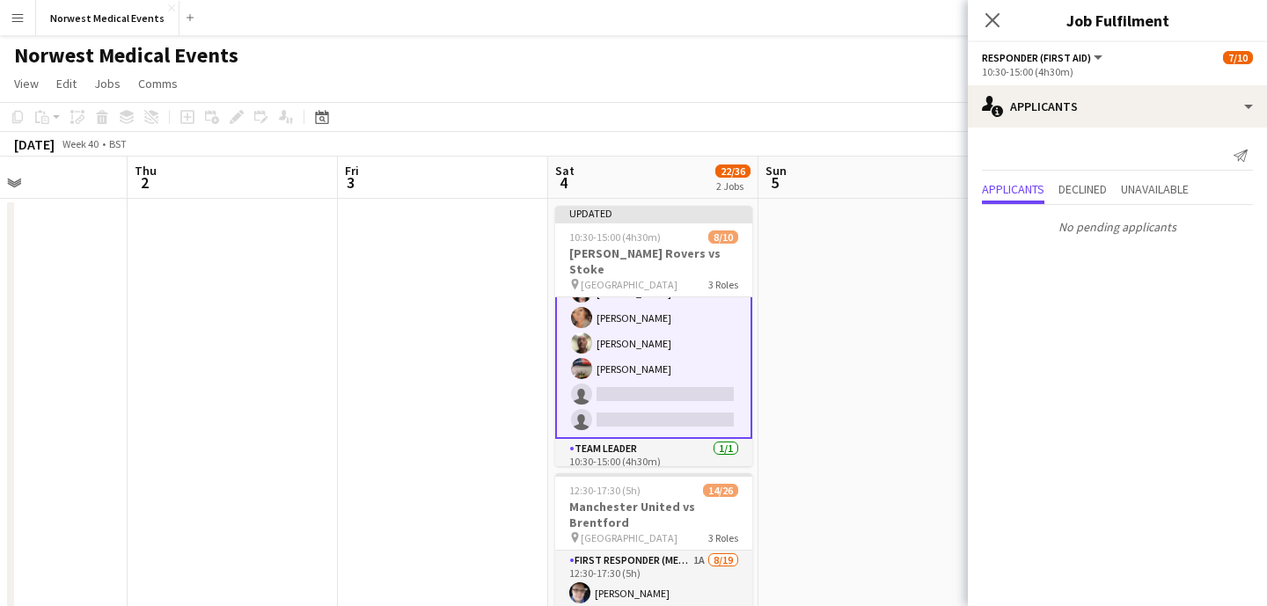
click at [999, 26] on icon at bounding box center [993, 20] width 14 height 14
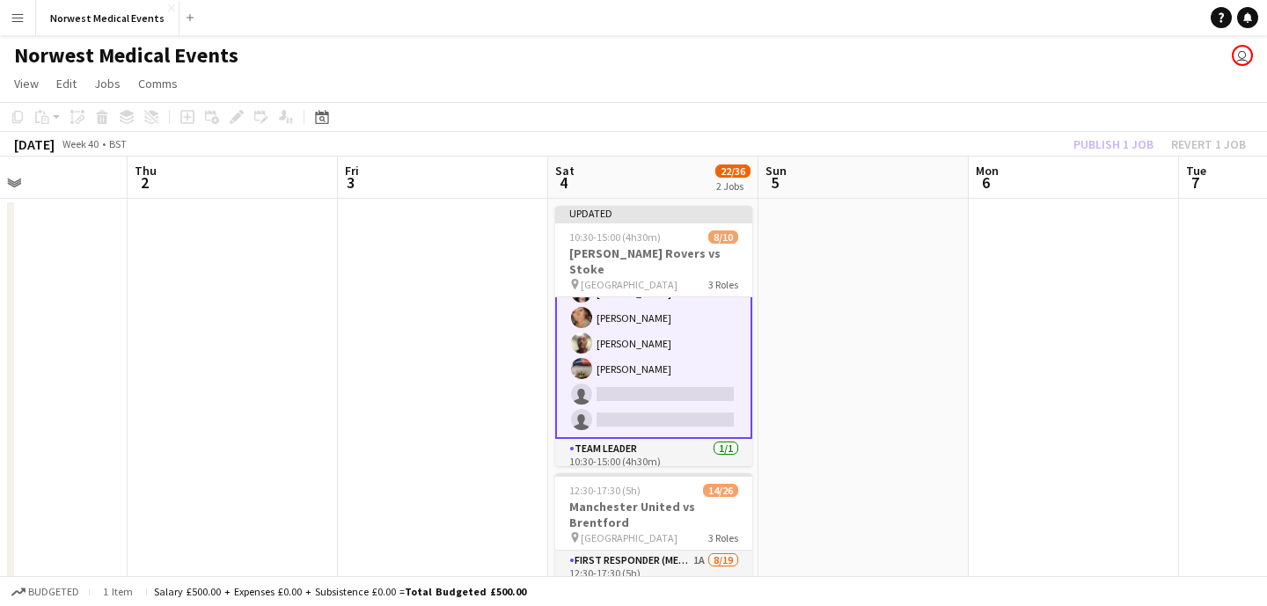
click at [1108, 142] on div "Publish 1 job Revert 1 job" at bounding box center [1160, 144] width 215 height 23
click at [1108, 143] on button "Publish 1 job" at bounding box center [1114, 144] width 94 height 23
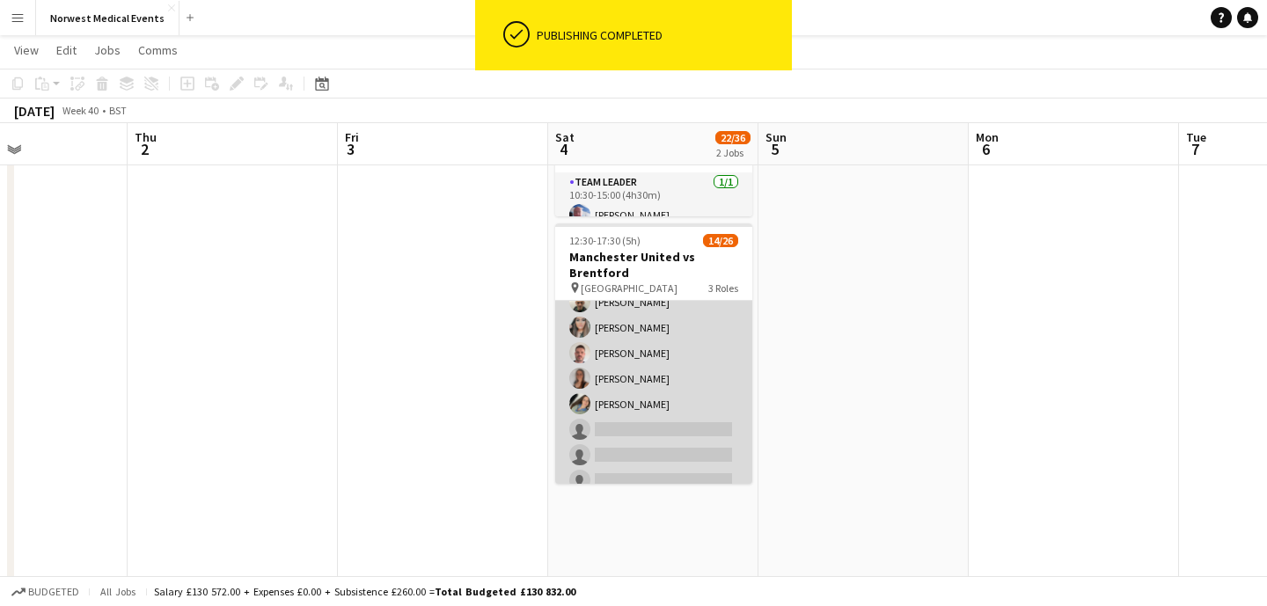
scroll to position [221, 0]
click at [679, 363] on app-card-role "First Responder (Medical) 1A [DATE] 12:30-17:30 (5h) [PERSON_NAME] [PERSON_NAME…" at bounding box center [653, 339] width 197 height 519
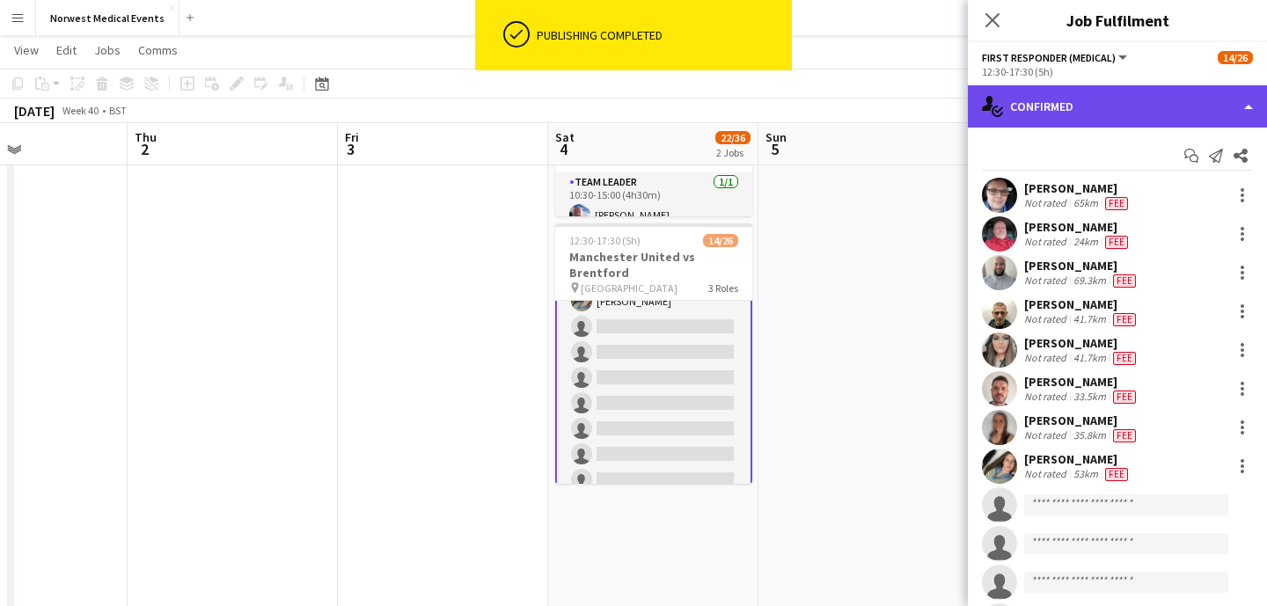
click at [1045, 118] on div "single-neutral-actions-check-2 Confirmed" at bounding box center [1117, 106] width 299 height 42
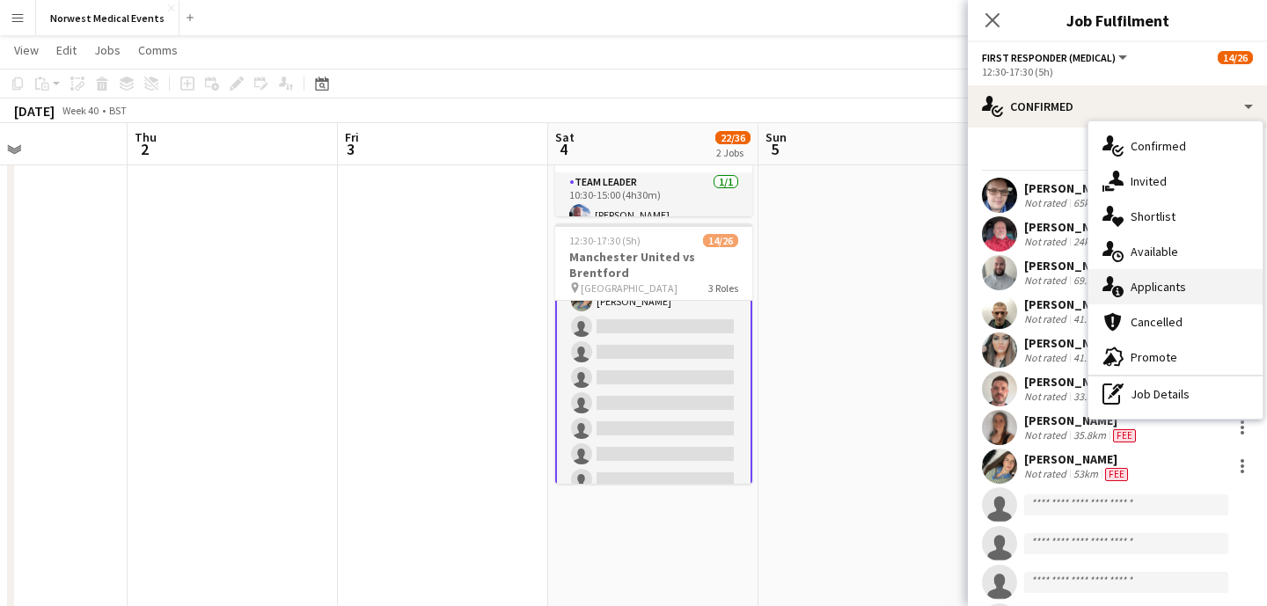
click at [1188, 294] on div "single-neutral-actions-information Applicants" at bounding box center [1176, 286] width 174 height 35
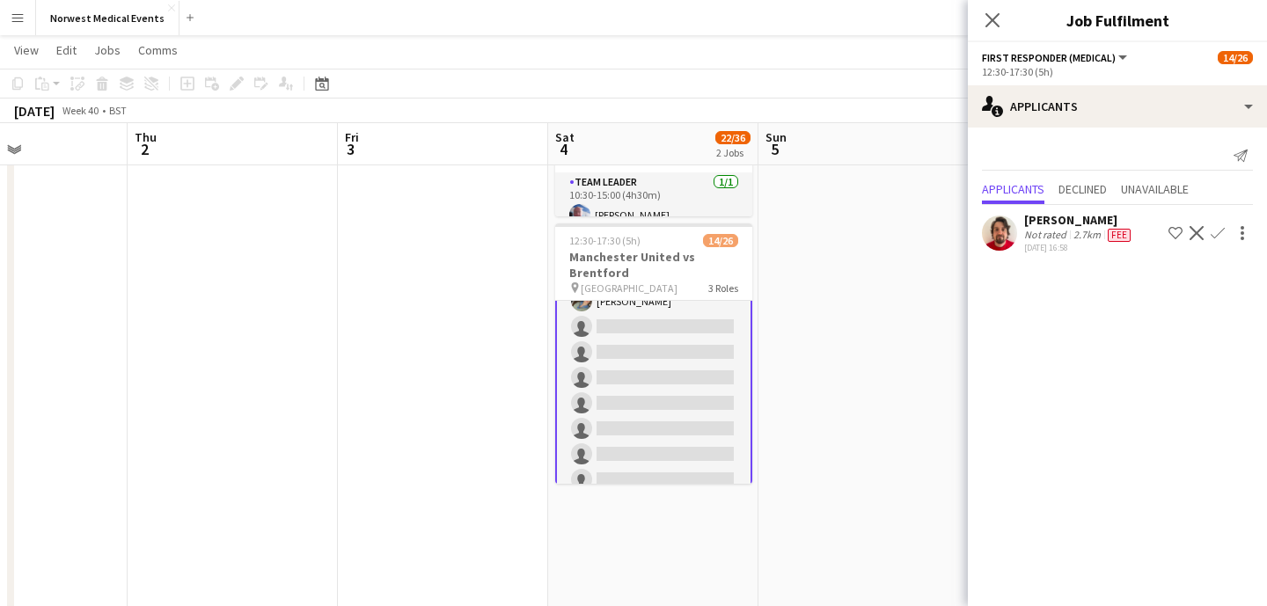
click at [1222, 228] on app-icon "Confirm" at bounding box center [1218, 233] width 14 height 14
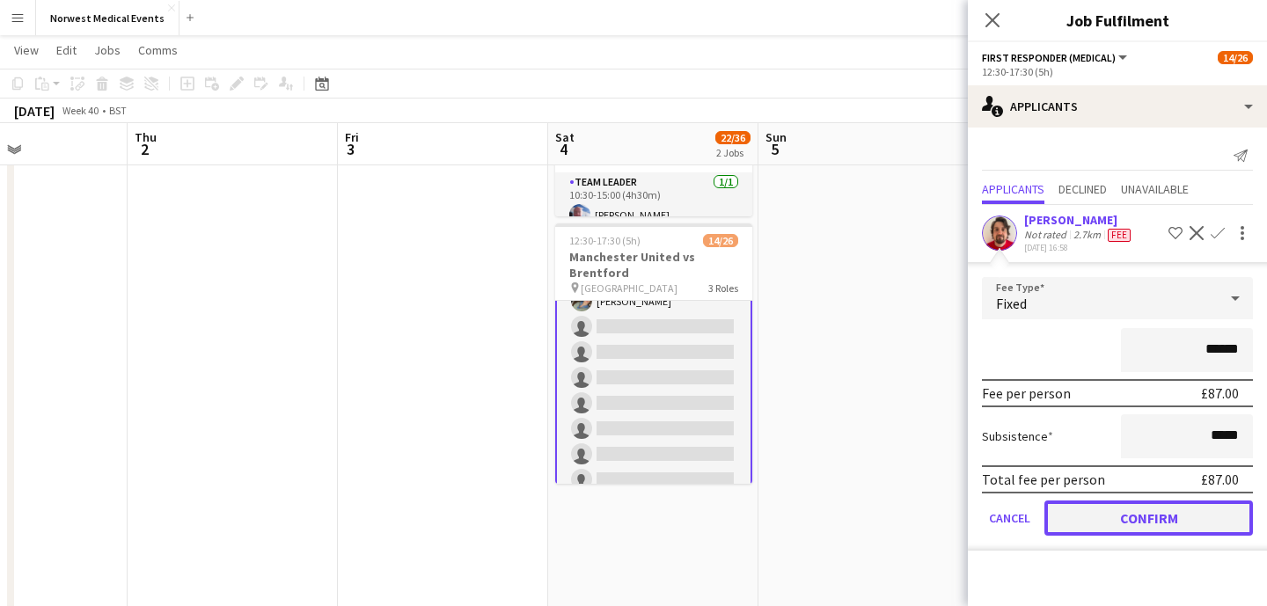
click at [1145, 508] on button "Confirm" at bounding box center [1149, 518] width 209 height 35
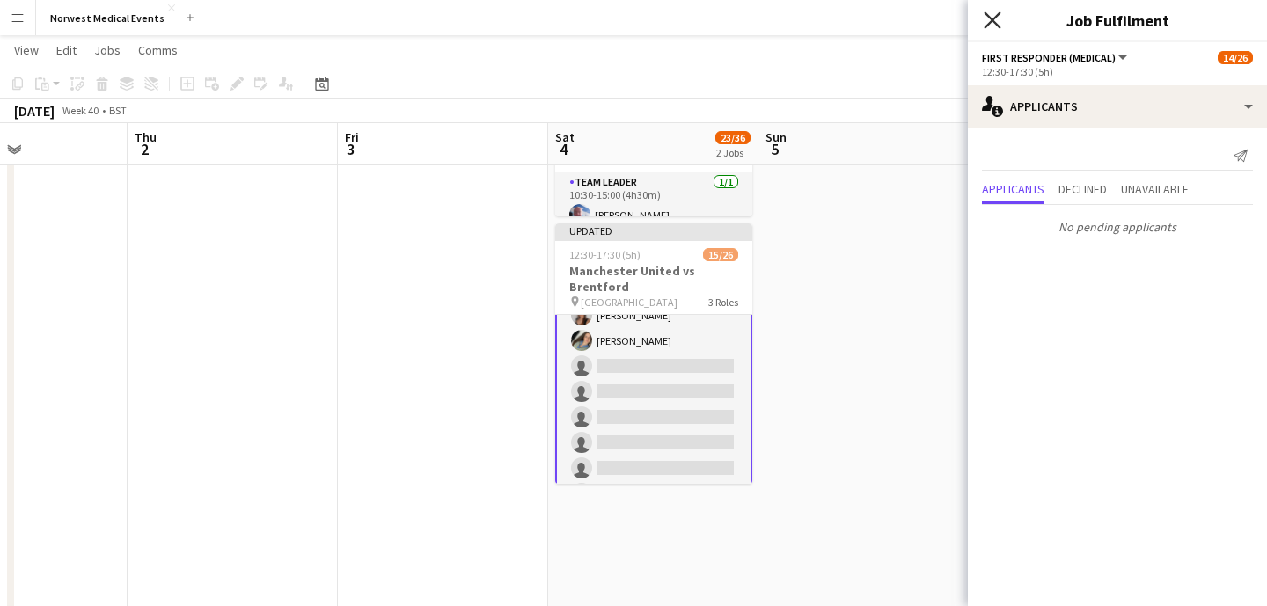
click at [995, 16] on icon at bounding box center [992, 19] width 17 height 17
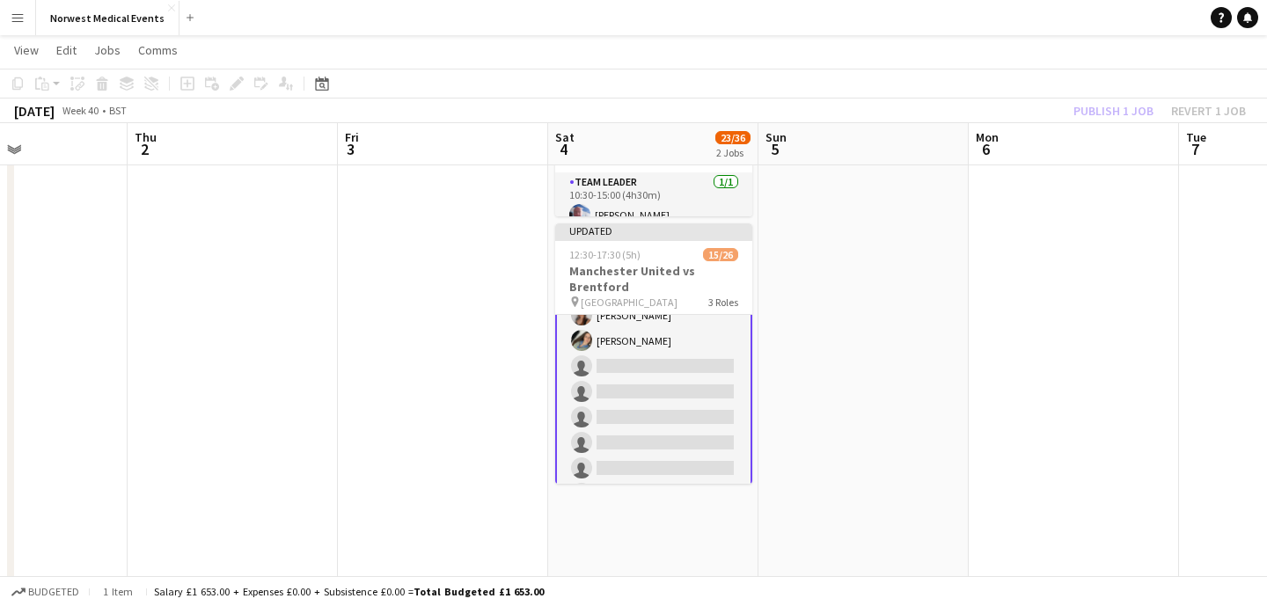
click at [1108, 109] on div "Publish 1 job Revert 1 job" at bounding box center [1160, 110] width 215 height 23
click at [1108, 110] on button "Publish 1 job" at bounding box center [1114, 110] width 94 height 23
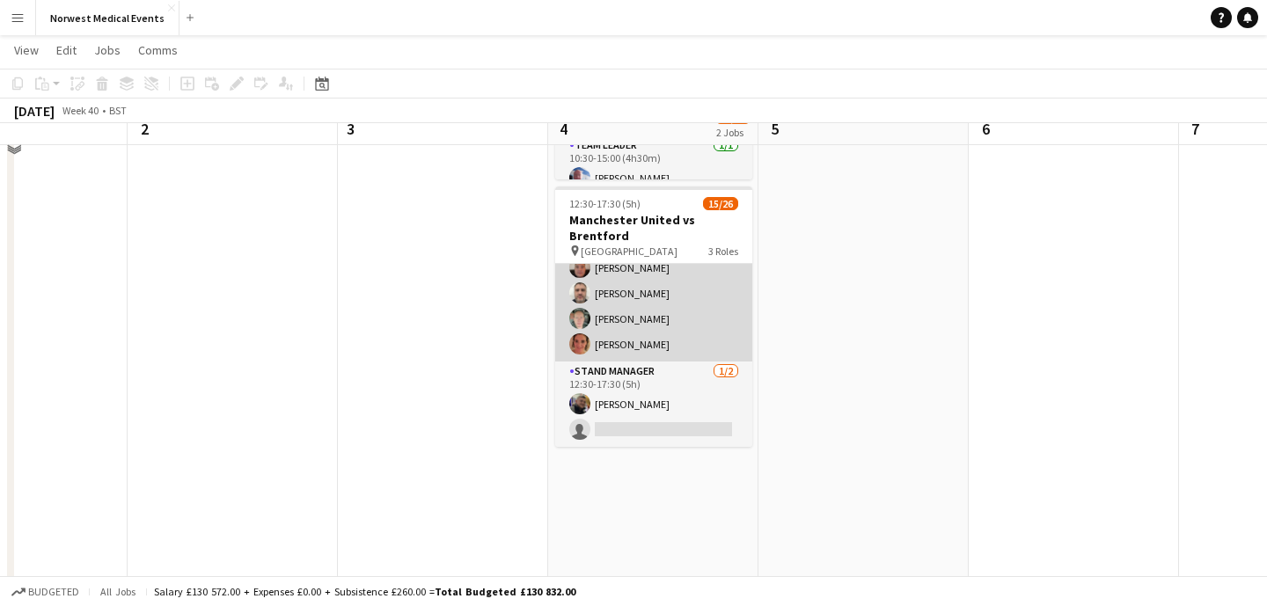
scroll to position [293, 0]
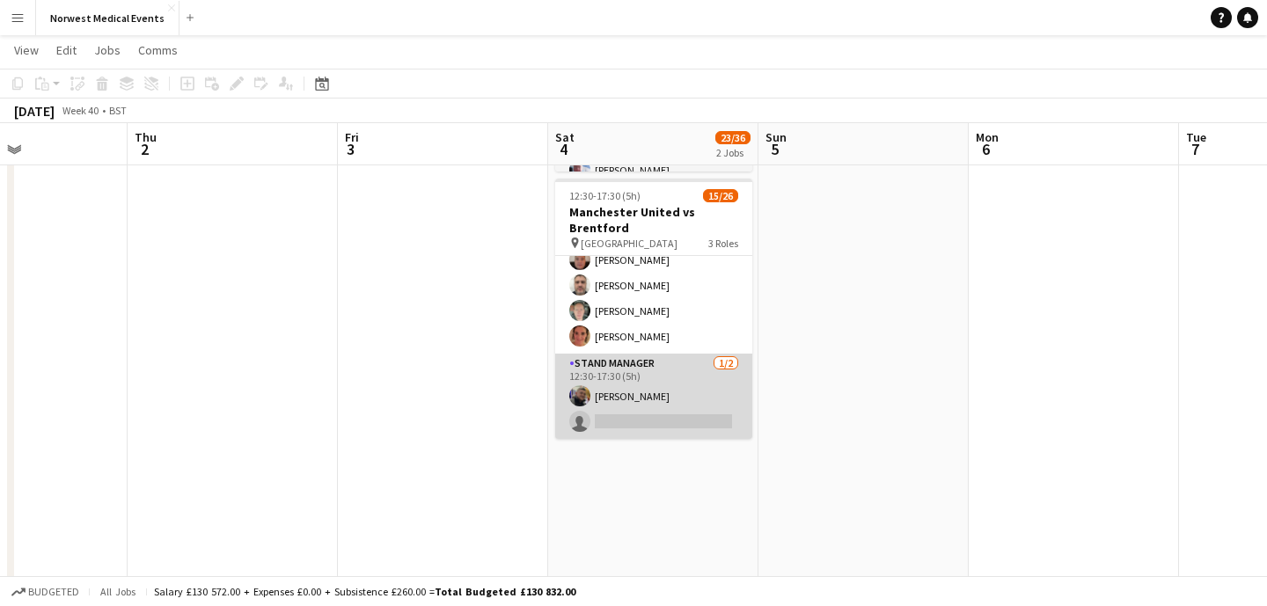
click at [679, 402] on app-card-role "Stand Manager [DATE] 12:30-17:30 (5h) [PERSON_NAME] single-neutral-actions" at bounding box center [653, 396] width 197 height 85
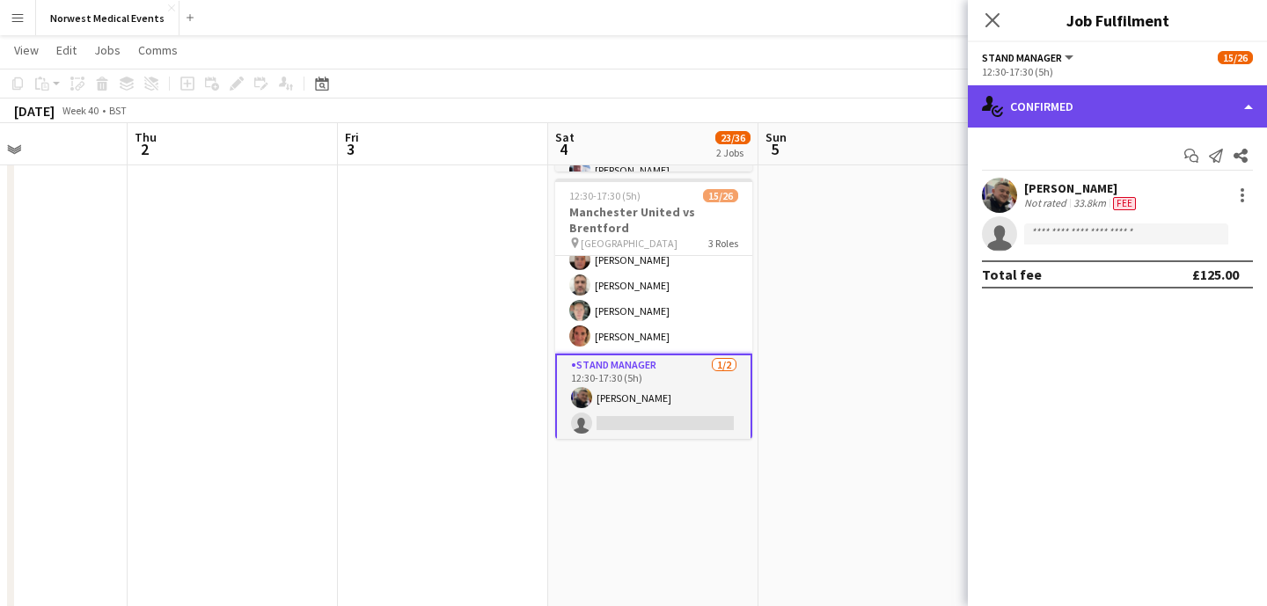
click at [1082, 118] on div "single-neutral-actions-check-2 Confirmed" at bounding box center [1117, 106] width 299 height 42
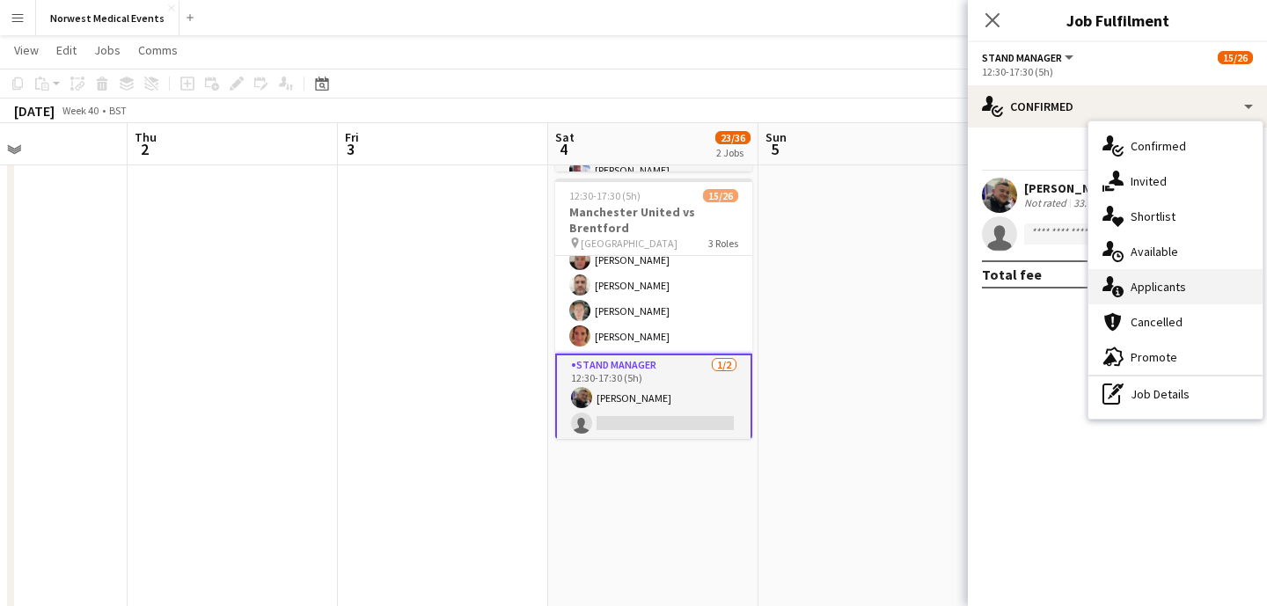
click at [1171, 283] on span "Applicants" at bounding box center [1158, 287] width 55 height 16
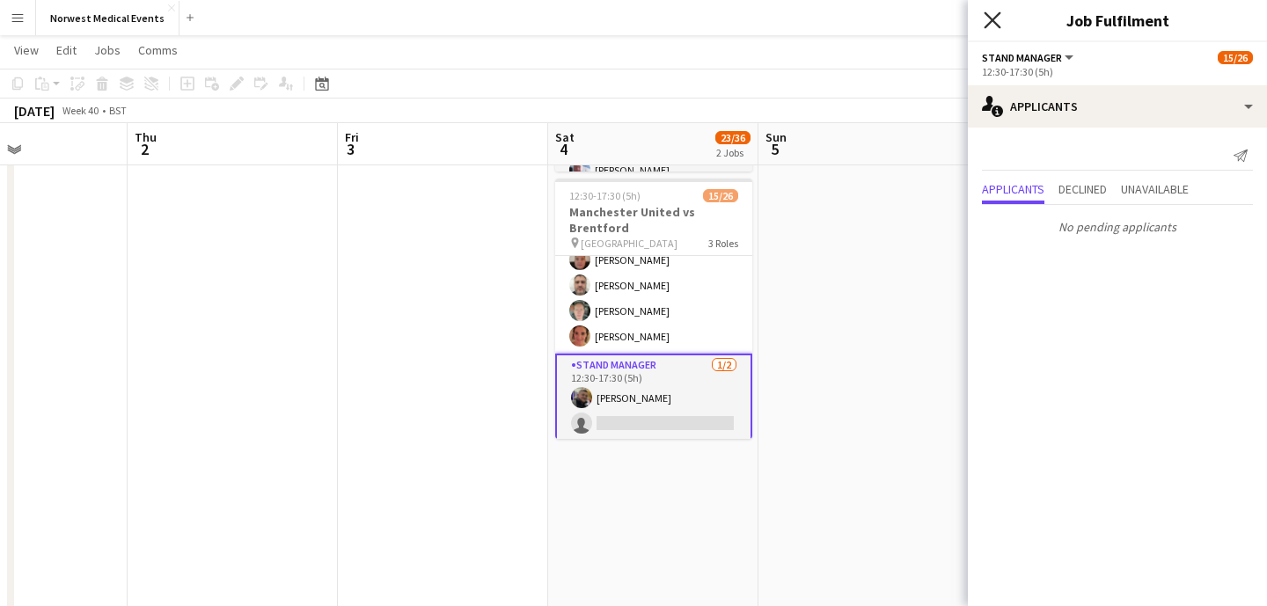
click at [992, 16] on icon "Close pop-in" at bounding box center [992, 19] width 17 height 17
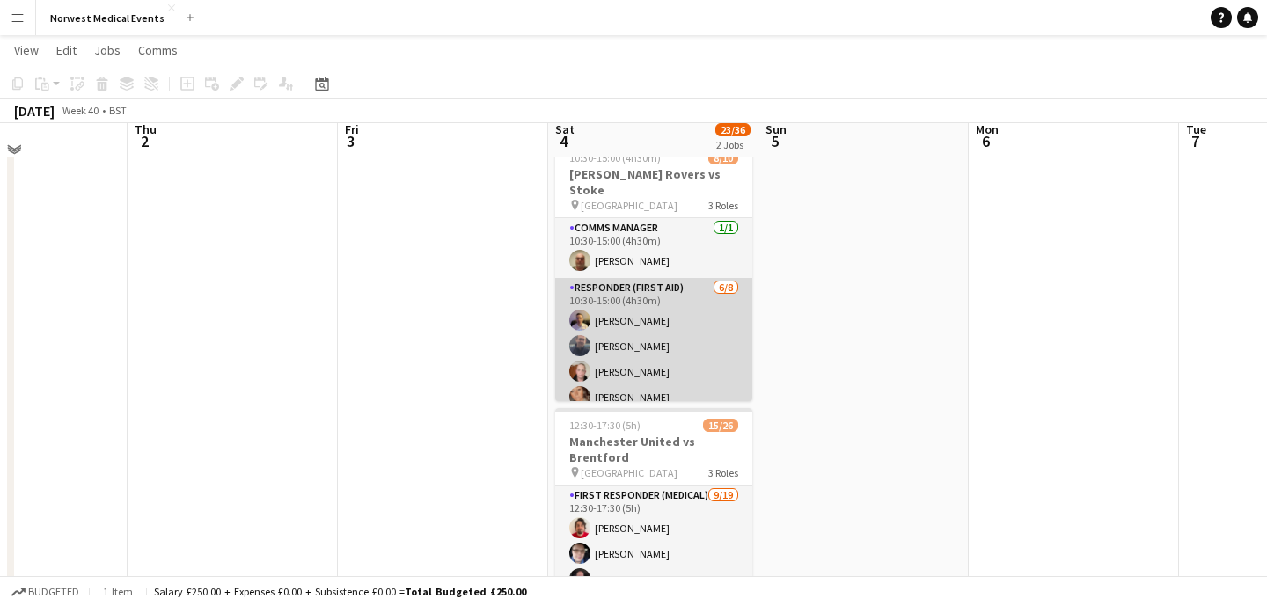
scroll to position [0, 0]
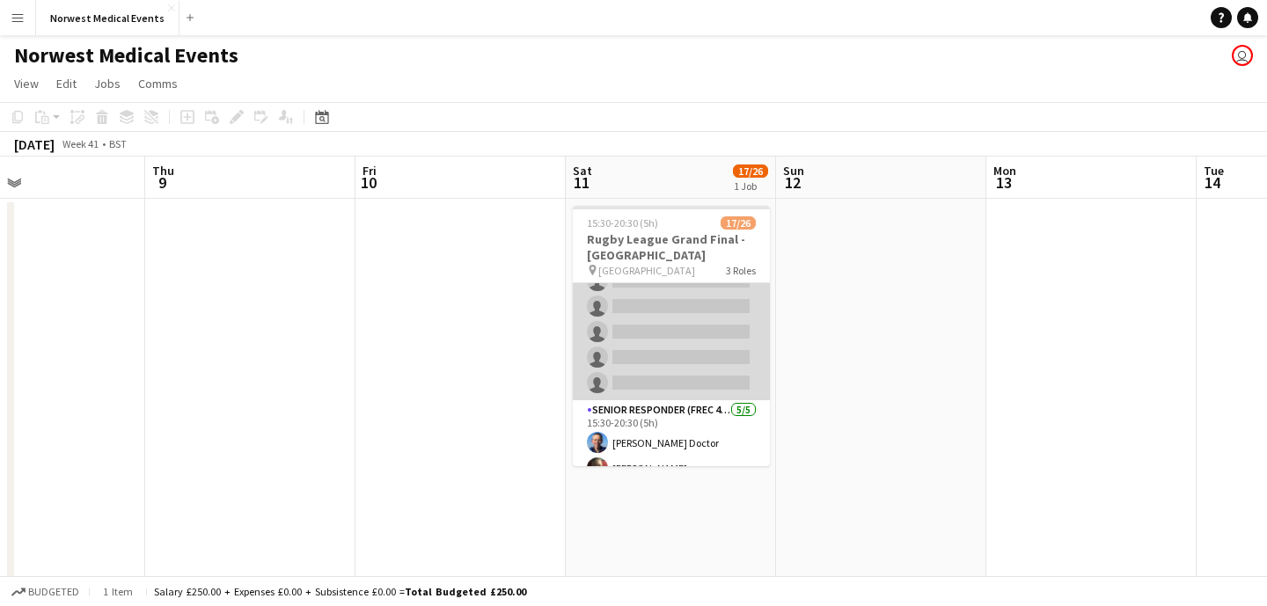
click at [710, 364] on app-card-role "First Responder (Medical) [DATE] 15:30-20:30 (5h) [PERSON_NAME] [PERSON_NAME] […" at bounding box center [671, 140] width 197 height 519
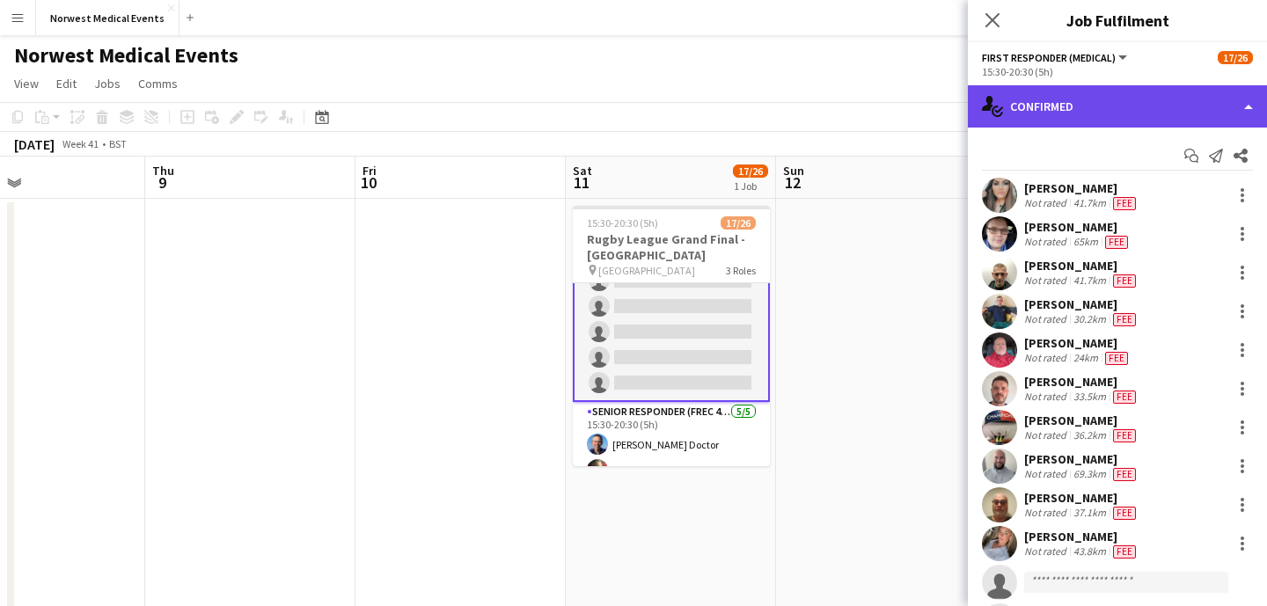
click at [1083, 99] on div "single-neutral-actions-check-2 Confirmed" at bounding box center [1117, 106] width 299 height 42
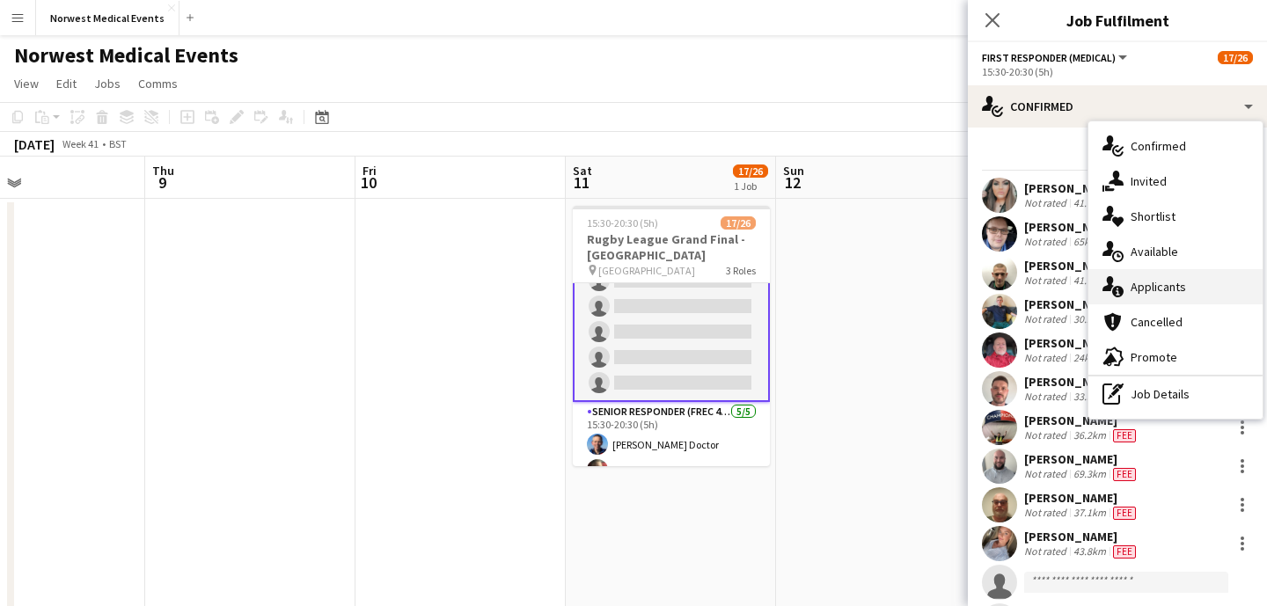
click at [1178, 296] on div "single-neutral-actions-information Applicants" at bounding box center [1176, 286] width 174 height 35
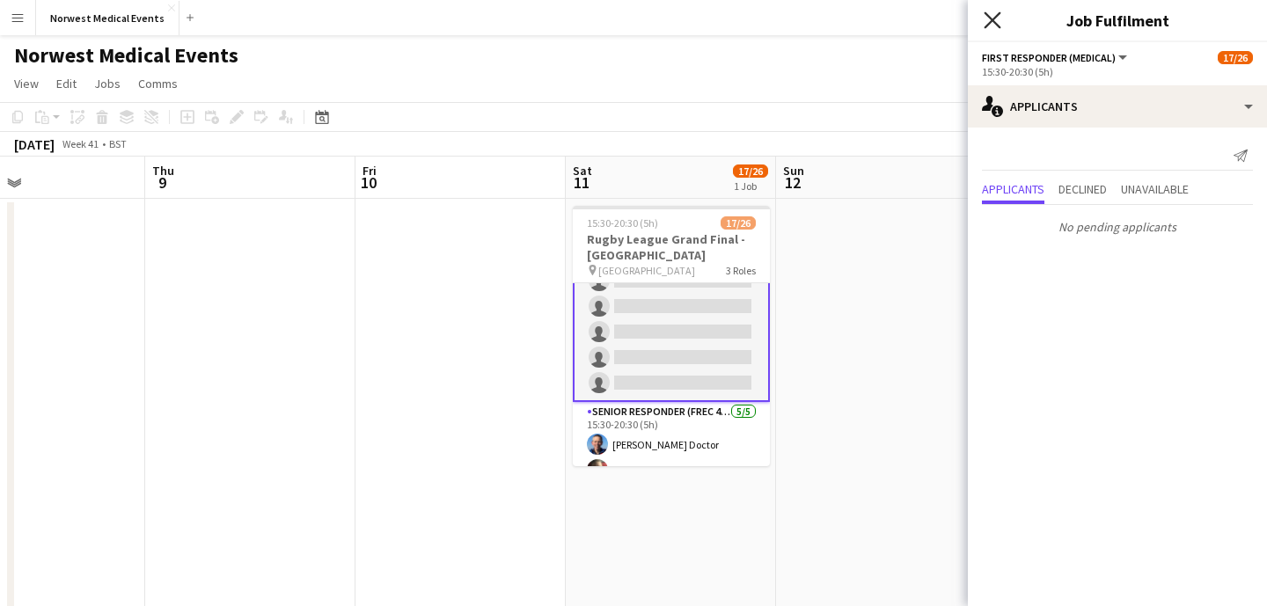
click at [990, 18] on icon at bounding box center [992, 19] width 17 height 17
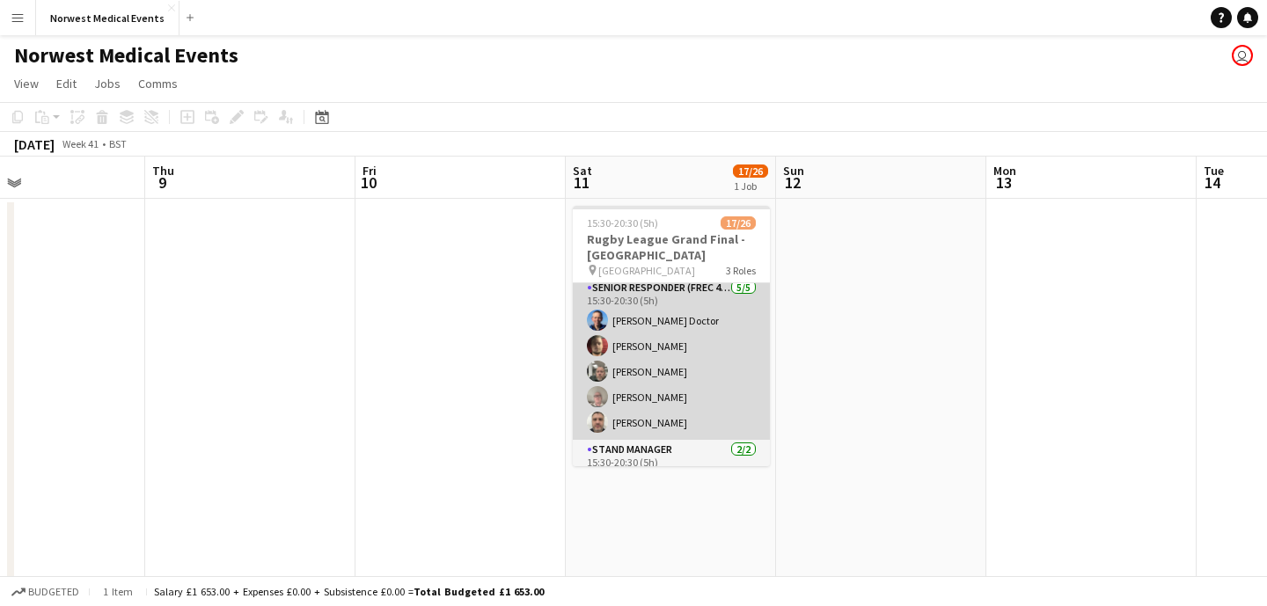
click at [690, 405] on app-card-role "Senior Responder (FREC 4 or Above) [DATE] 15:30-20:30 (5h) [PERSON_NAME] Doctor…" at bounding box center [671, 359] width 197 height 162
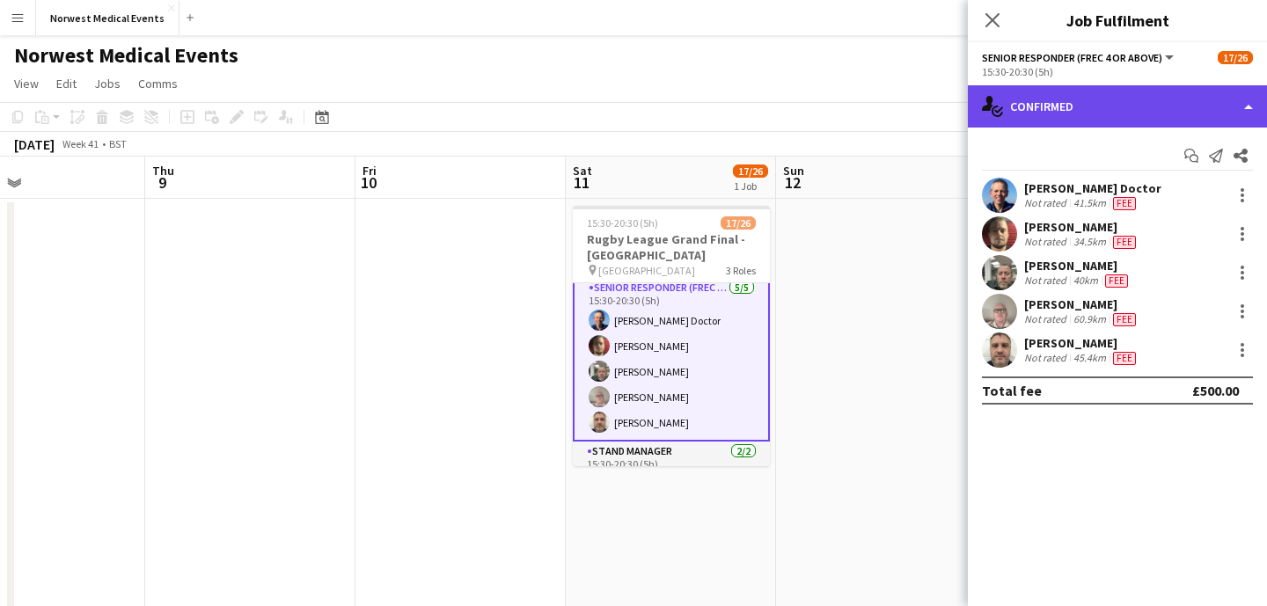
click at [1119, 110] on div "single-neutral-actions-check-2 Confirmed" at bounding box center [1117, 106] width 299 height 42
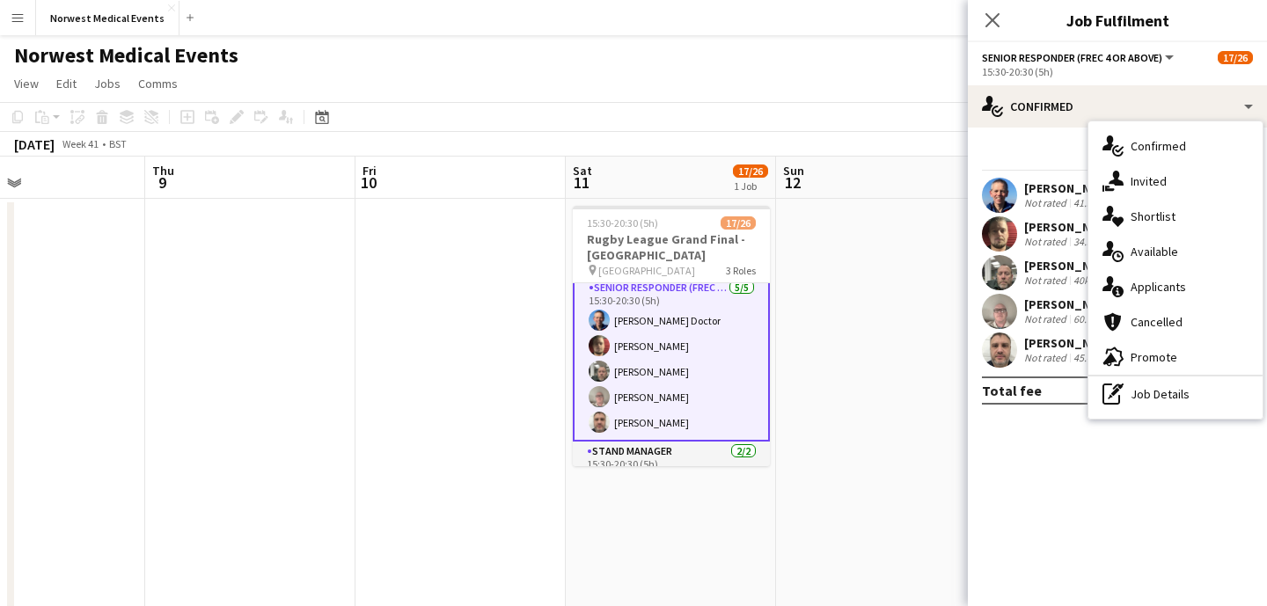
click at [1178, 279] on span "Applicants" at bounding box center [1158, 287] width 55 height 16
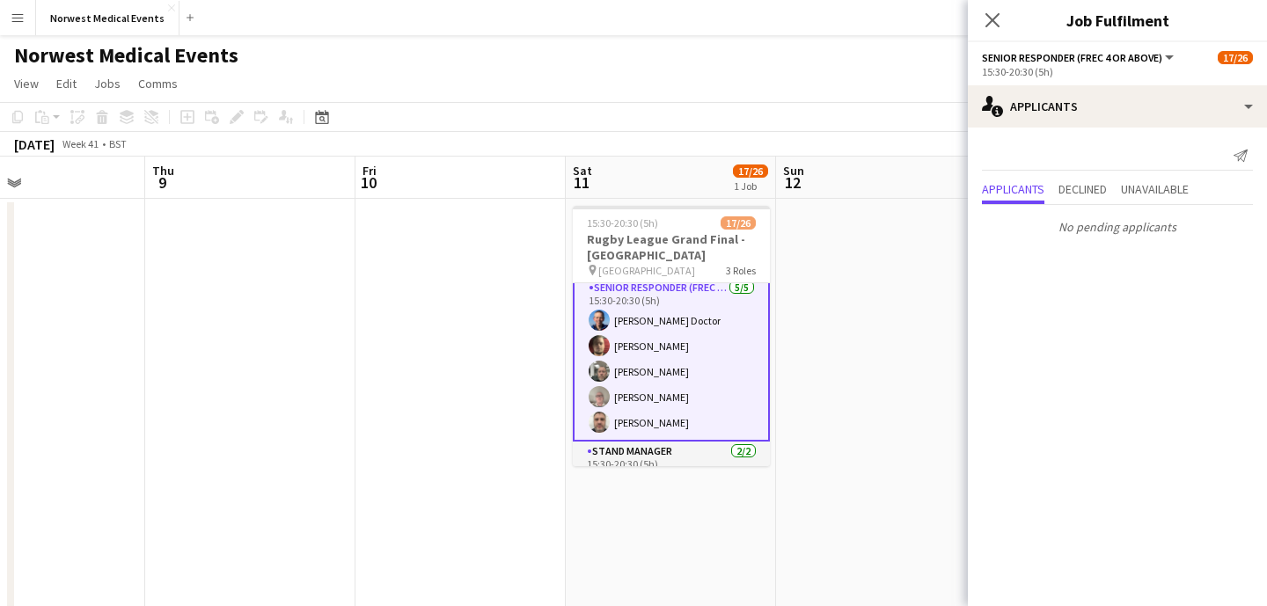
click at [990, 13] on icon "Close pop-in" at bounding box center [993, 20] width 14 height 14
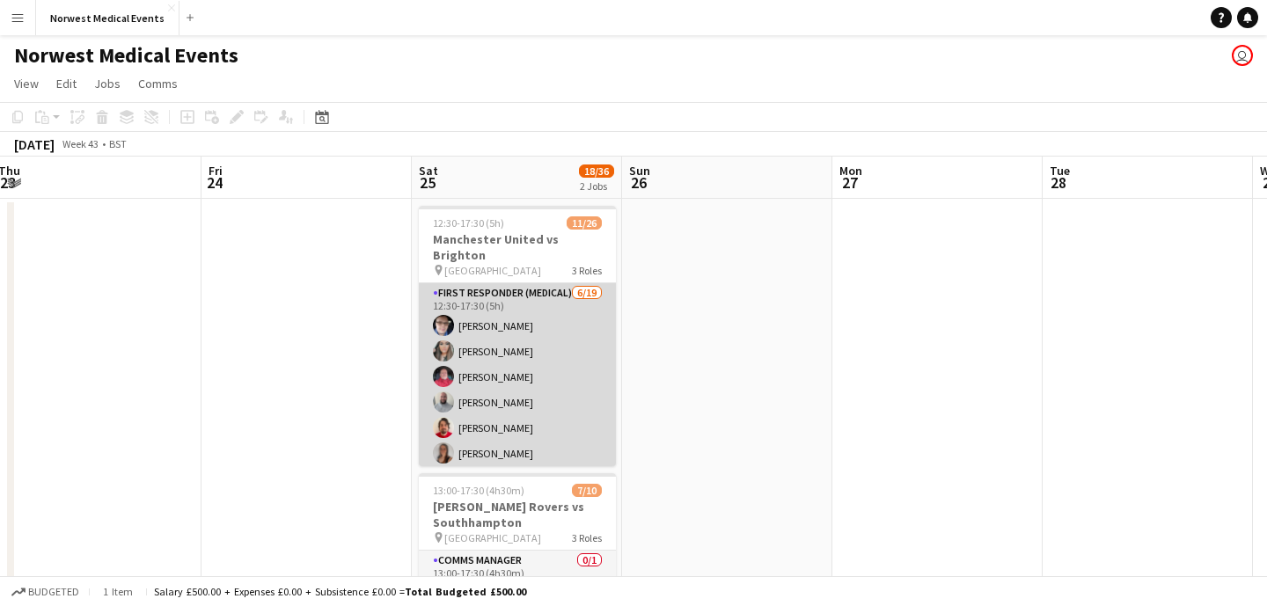
click at [495, 388] on app-card-role "First Responder (Medical) [DATE] 12:30-17:30 (5h) [PERSON_NAME] [PERSON_NAME] […" at bounding box center [517, 542] width 197 height 519
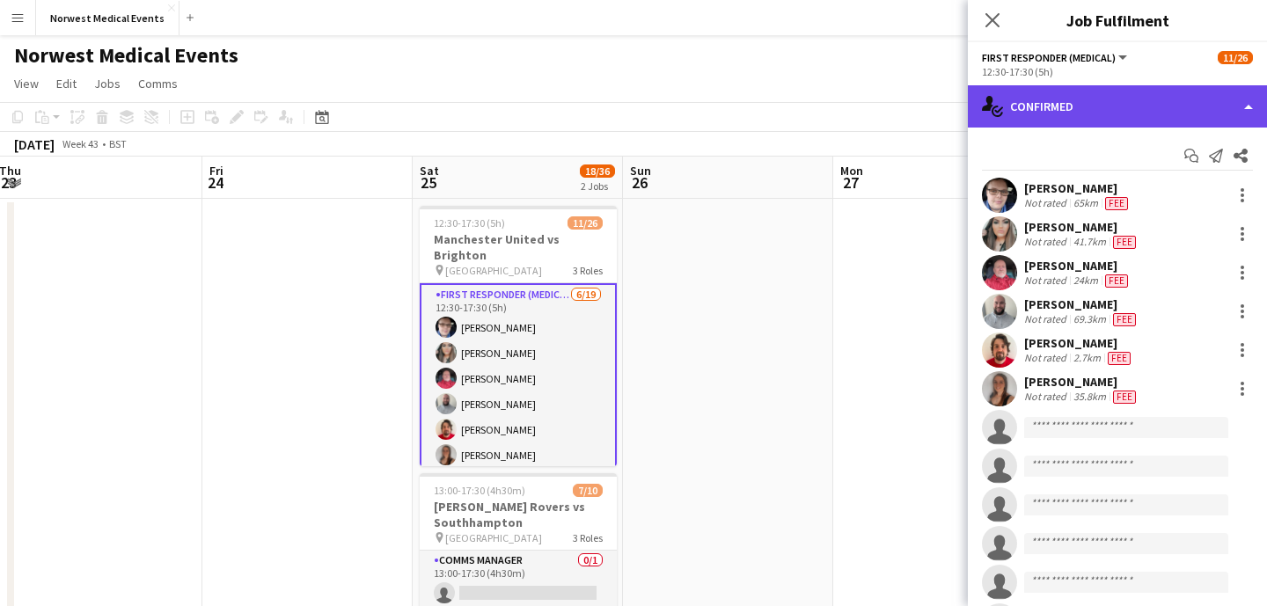
click at [1109, 110] on div "single-neutral-actions-check-2 Confirmed" at bounding box center [1117, 106] width 299 height 42
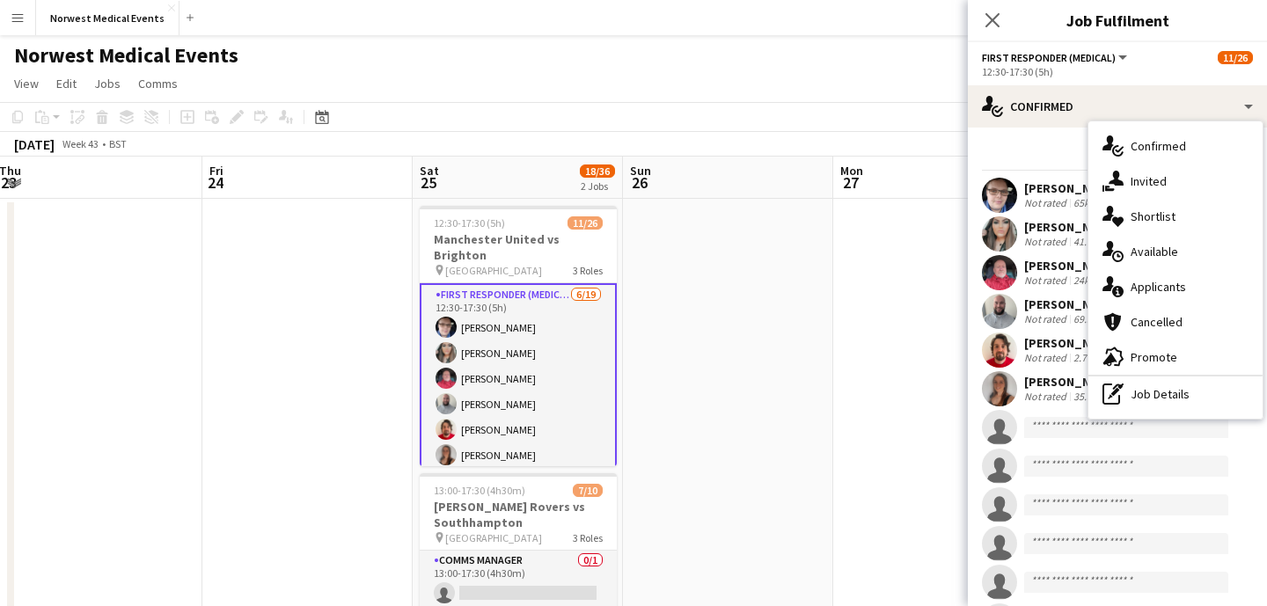
click at [1185, 286] on div "single-neutral-actions-information Applicants" at bounding box center [1176, 286] width 174 height 35
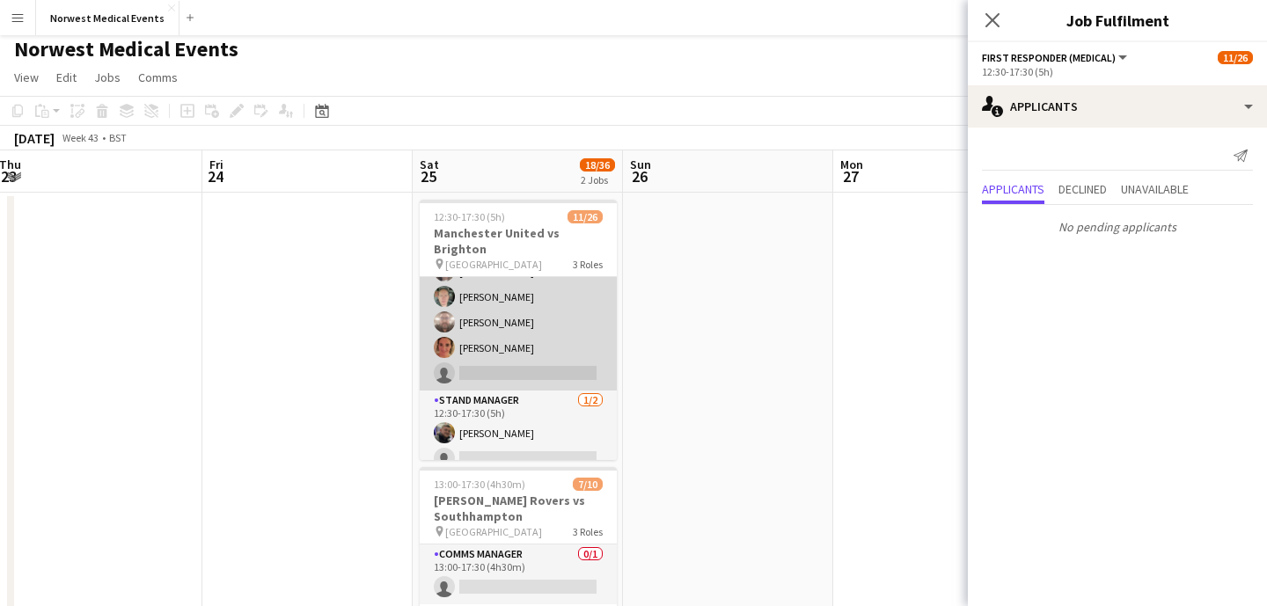
click at [536, 306] on app-card-role "Senior Responder (FREC 4 or Above) 1A [DATE] 12:30-17:30 (5h) [PERSON_NAME] [PE…" at bounding box center [518, 310] width 197 height 162
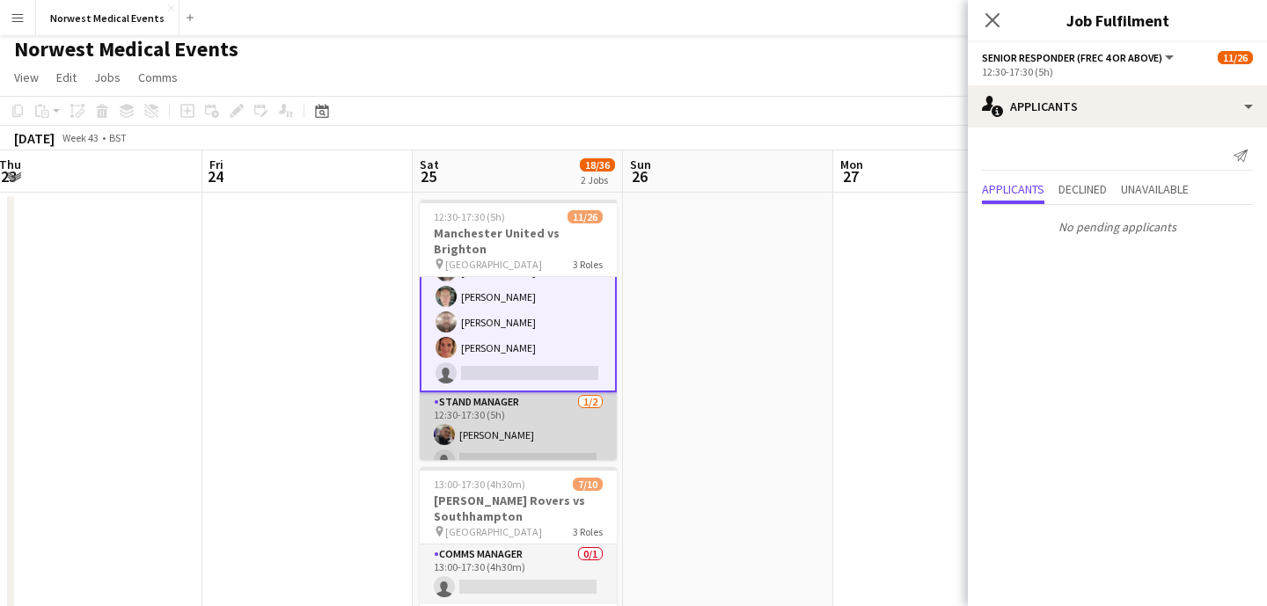
click at [504, 411] on app-card-role "Stand Manager [DATE] 12:30-17:30 (5h) [PERSON_NAME] single-neutral-actions" at bounding box center [518, 435] width 197 height 85
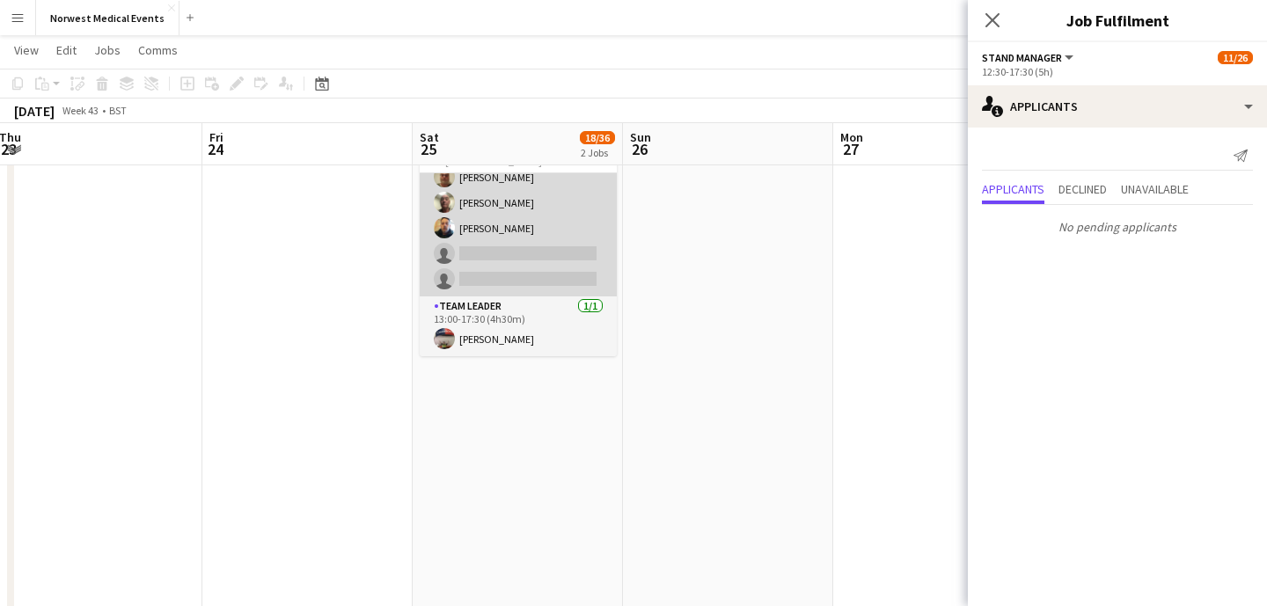
click at [532, 263] on app-card-role "Responder (First Aid) [DATE] 13:00-17:30 (4h30m) [PERSON_NAME] [PERSON_NAME] [P…" at bounding box center [518, 177] width 197 height 239
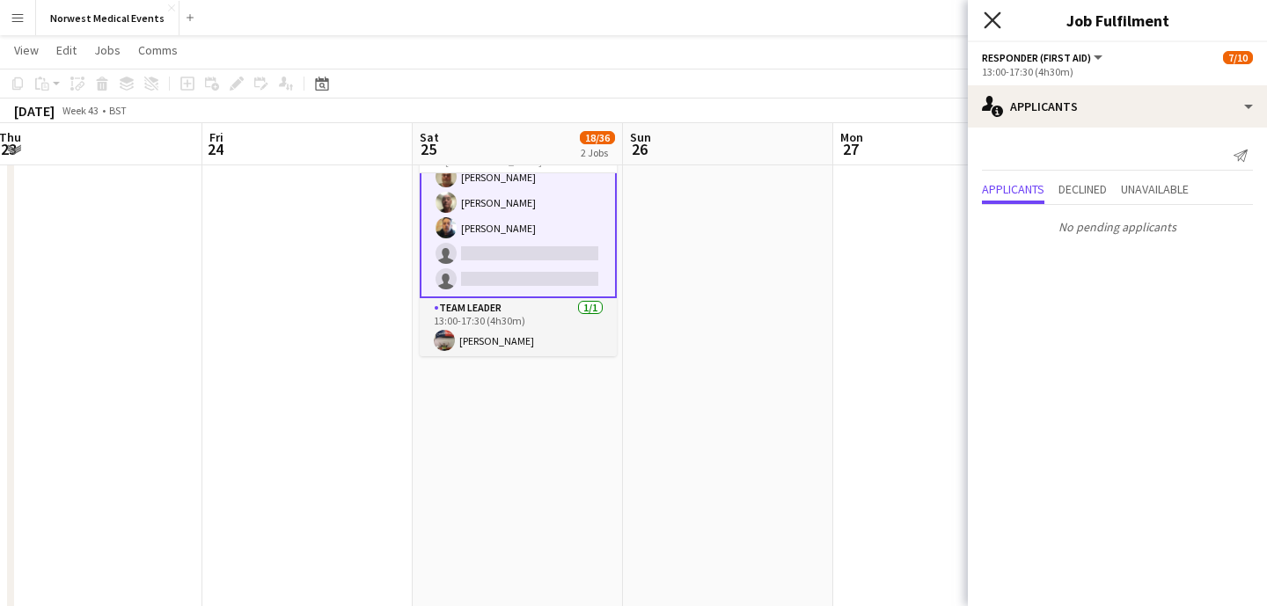
click at [995, 26] on icon "Close pop-in" at bounding box center [992, 19] width 17 height 17
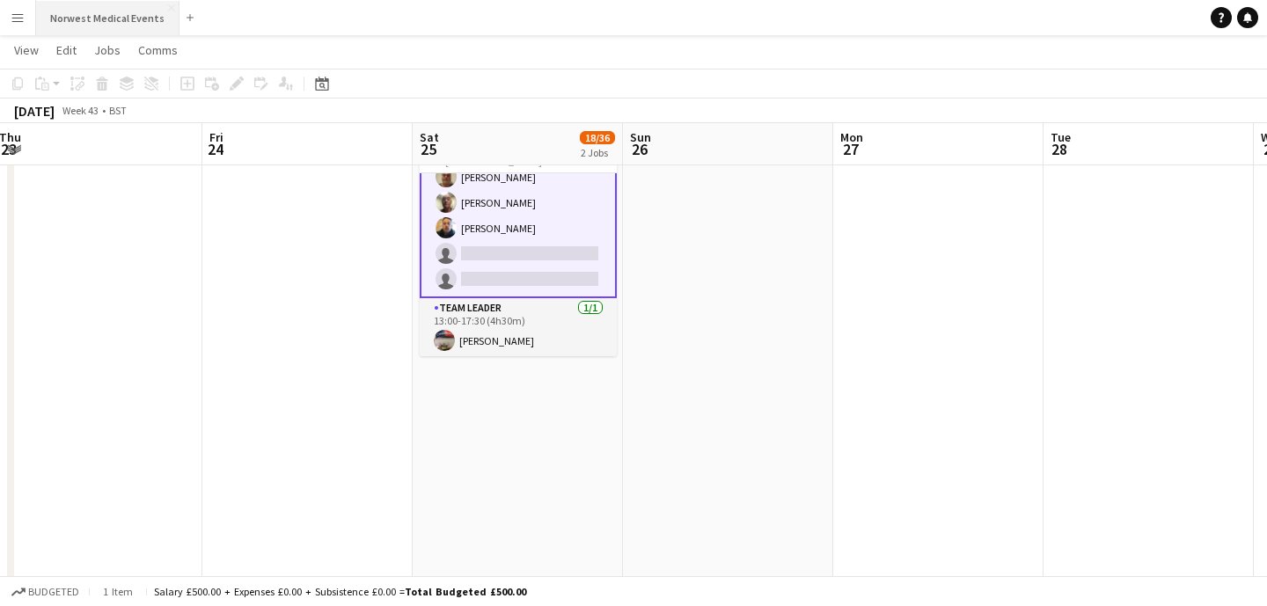
click at [122, 20] on button "Norwest Medical Events Close" at bounding box center [107, 18] width 143 height 34
